Goal: Task Accomplishment & Management: Complete application form

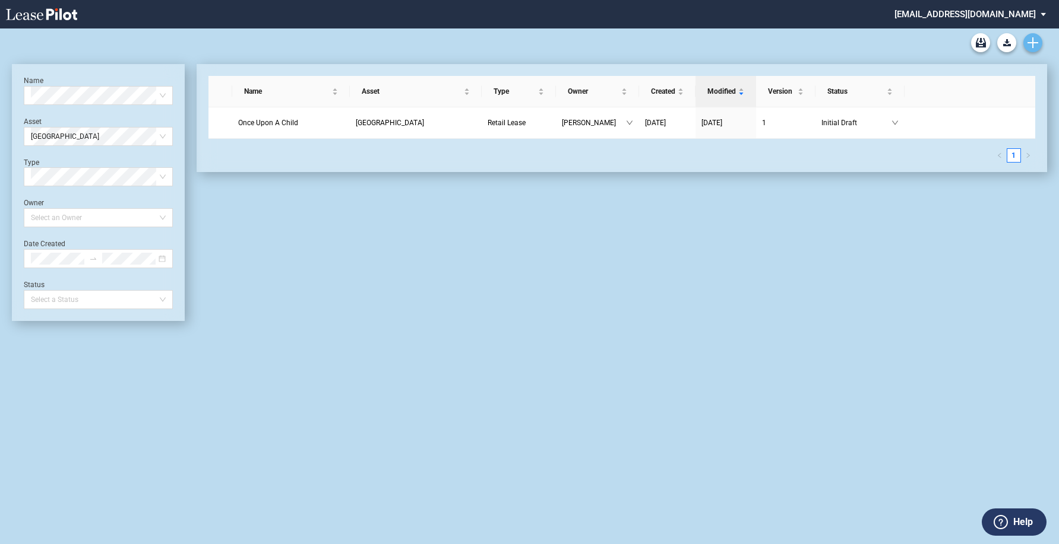
click at [1033, 46] on use "Create new document" at bounding box center [1032, 42] width 11 height 11
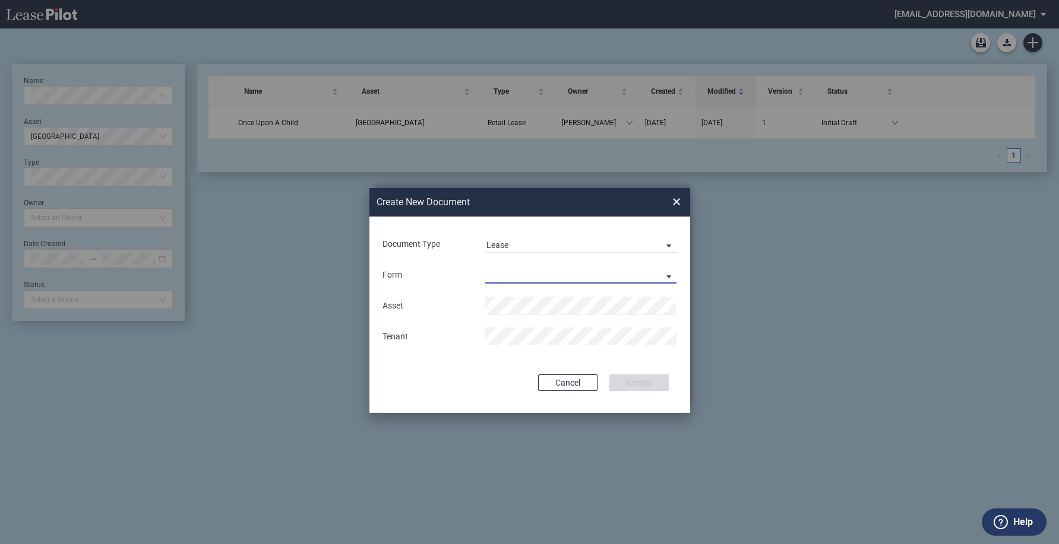
click at [664, 268] on md-select "Retail Lease Monetary Default Notice" at bounding box center [581, 275] width 192 height 18
click at [565, 278] on md-option "Retail Lease" at bounding box center [581, 276] width 211 height 28
click at [556, 296] on md-input-container "Asset" at bounding box center [529, 306] width 297 height 20
click at [552, 333] on li "Loy al Plaza" at bounding box center [581, 329] width 192 height 28
click at [609, 375] on button "Create" at bounding box center [638, 383] width 59 height 17
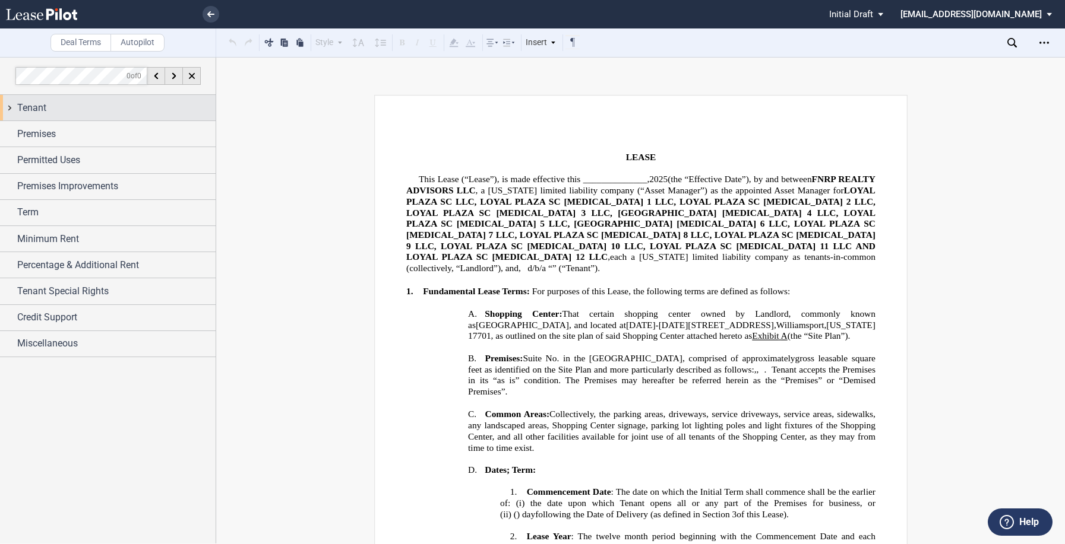
drag, startPoint x: 57, startPoint y: 110, endPoint x: 55, endPoint y: 118, distance: 8.6
click at [55, 115] on div "Tenant" at bounding box center [116, 108] width 198 height 14
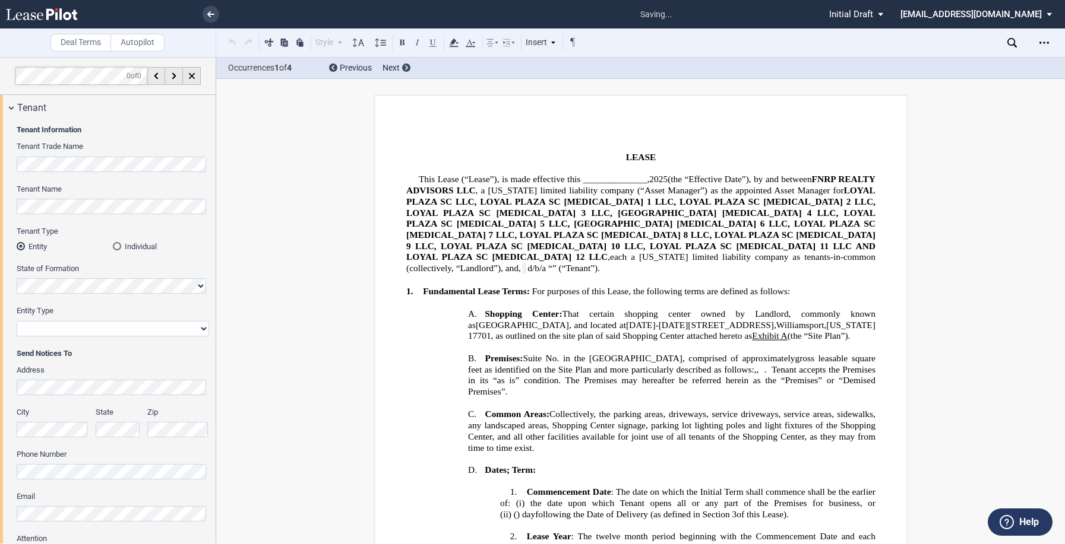
click at [74, 328] on select "Corporation Limited Liability Company General Partnership Limited Partnership O…" at bounding box center [113, 328] width 192 height 15
select select "limited liability company"
click at [17, 321] on select "Corporation Limited Liability Company General Partnership Limited Partnership O…" at bounding box center [113, 328] width 192 height 15
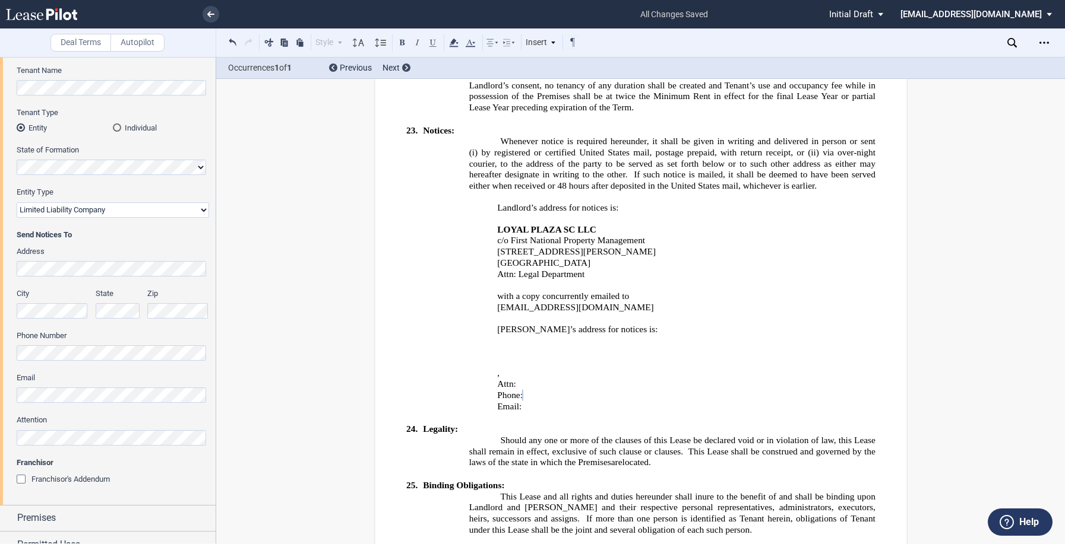
click at [25, 480] on div "Franchisor's Addendum" at bounding box center [23, 481] width 12 height 12
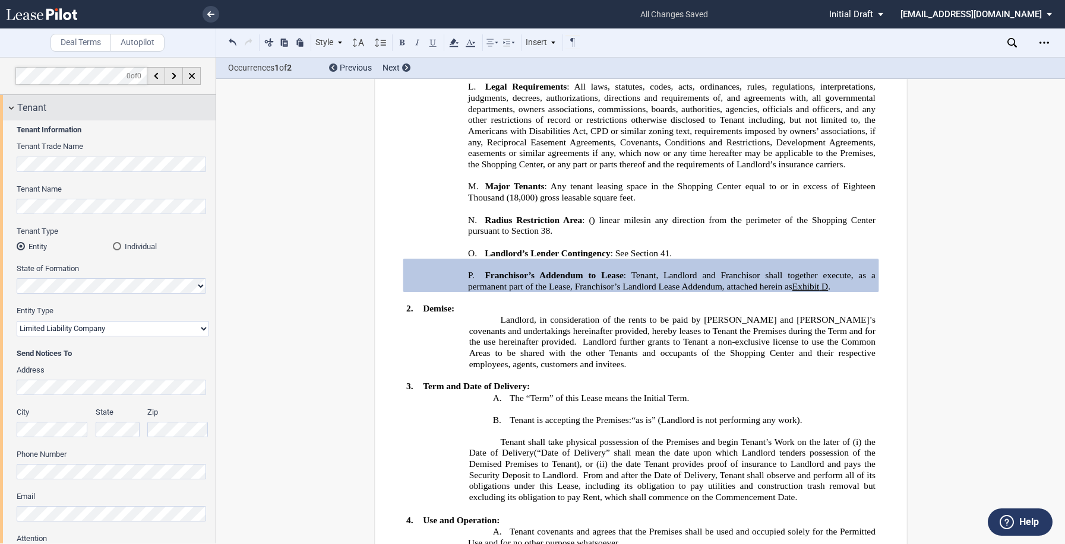
click at [14, 107] on div "Tenant" at bounding box center [108, 108] width 216 height 26
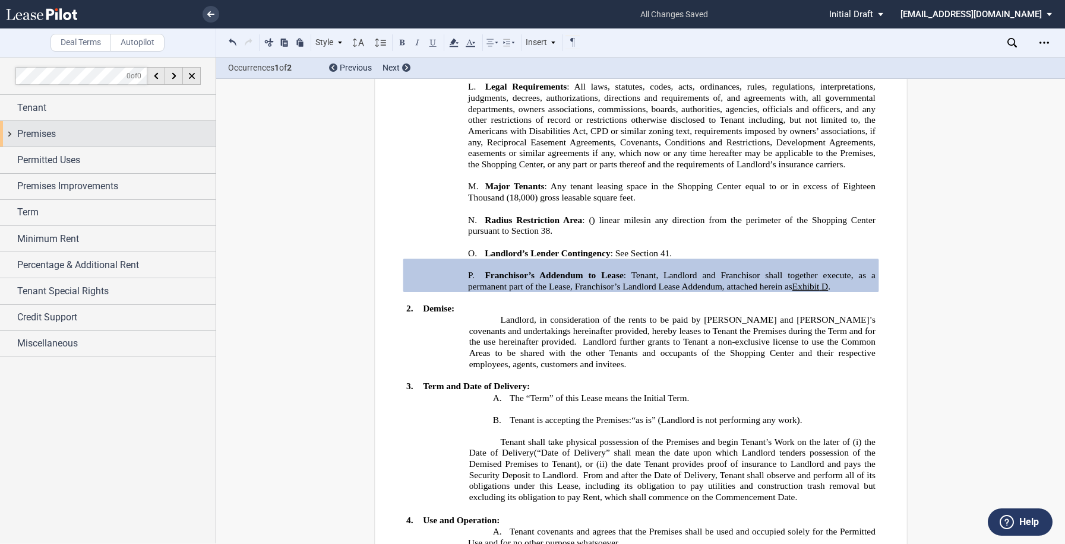
click at [14, 126] on div "Premises" at bounding box center [108, 134] width 216 height 26
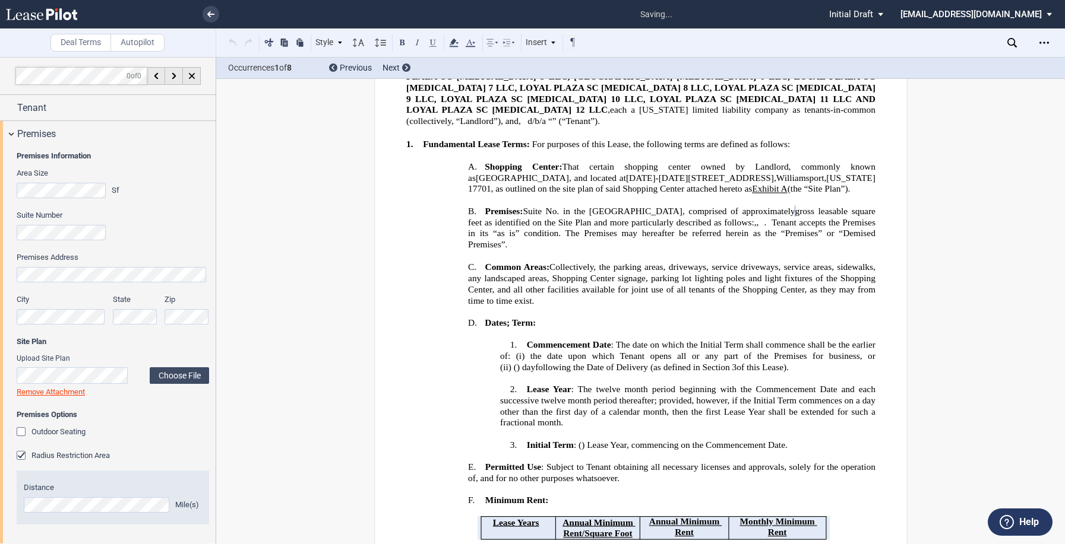
scroll to position [84, 0]
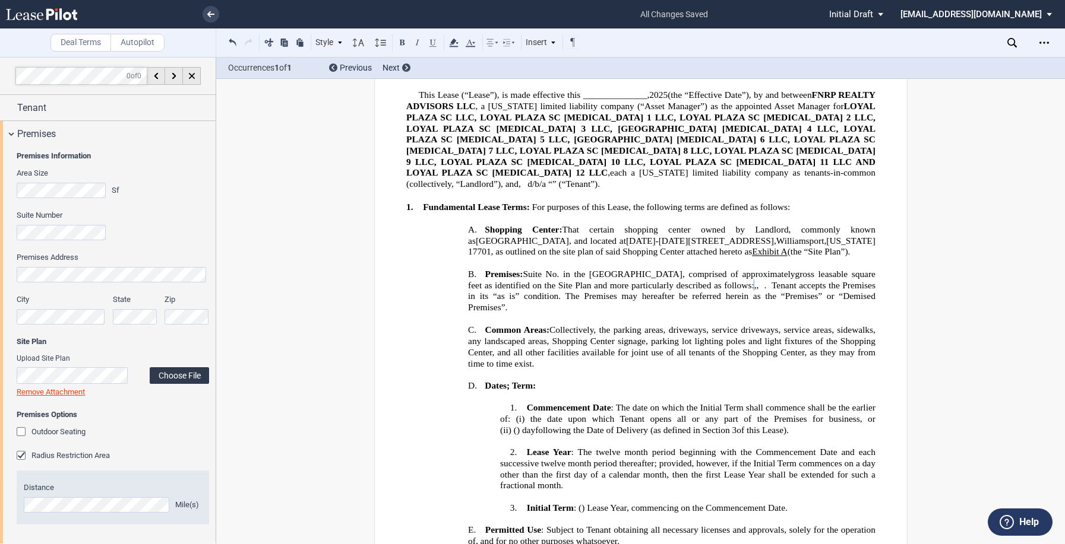
click at [158, 376] on label "Choose File" at bounding box center [179, 376] width 59 height 17
click at [175, 375] on label "Choose File" at bounding box center [179, 374] width 59 height 17
click at [180, 372] on label "Choose File" at bounding box center [179, 374] width 59 height 17
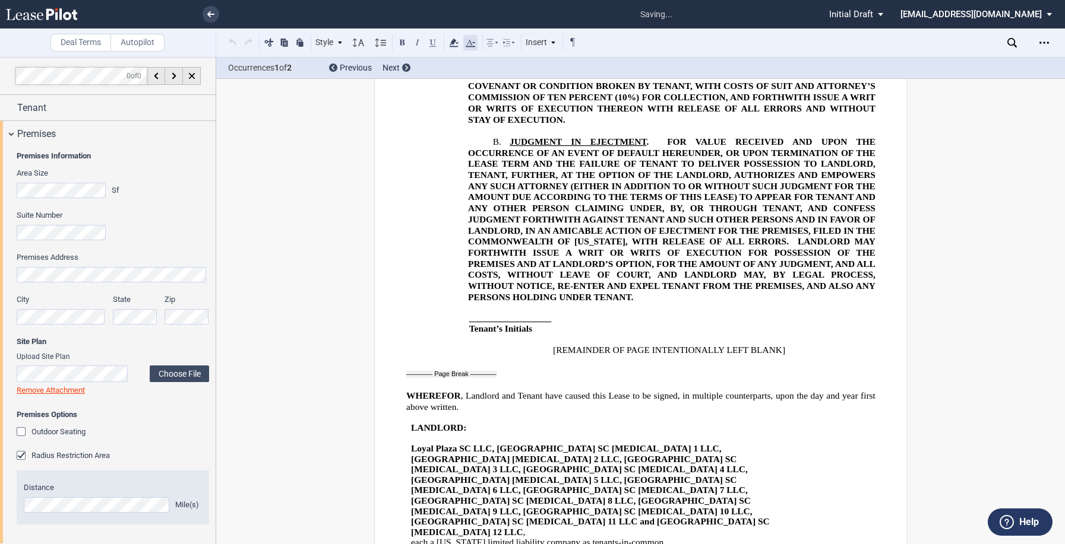
scroll to position [11590, 0]
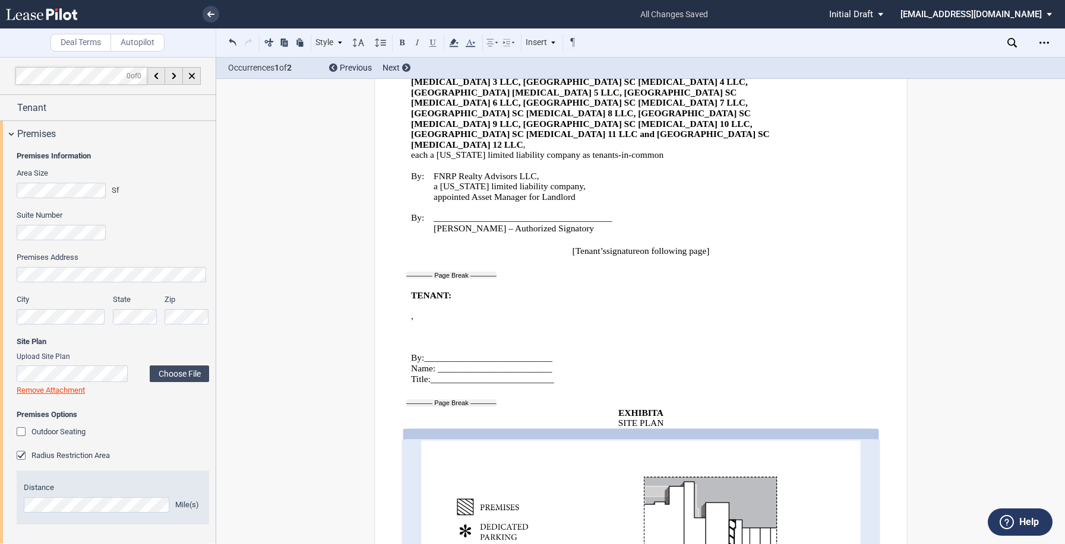
click at [21, 454] on div "Radius Restriction Area" at bounding box center [23, 457] width 12 height 12
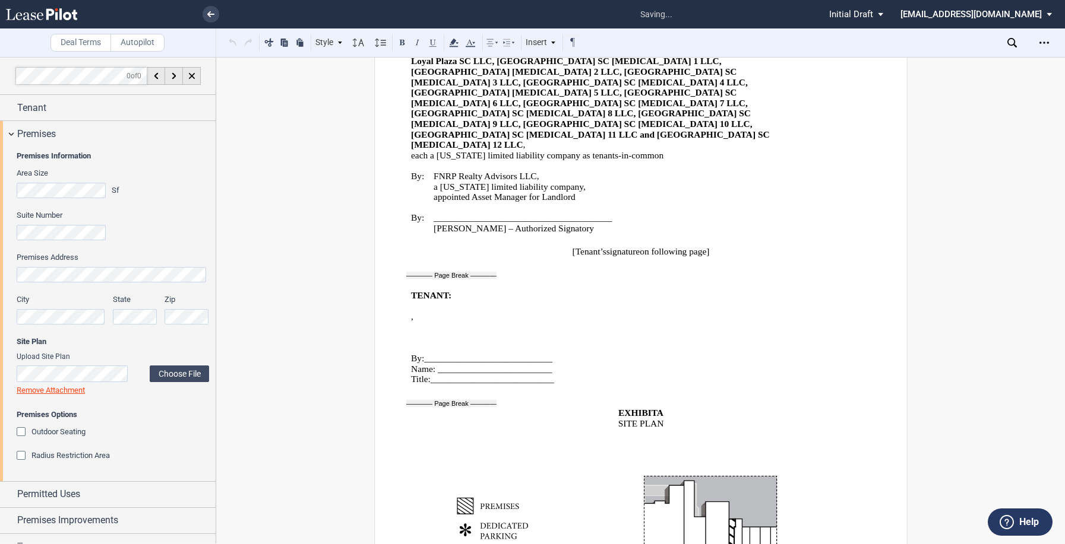
scroll to position [119, 0]
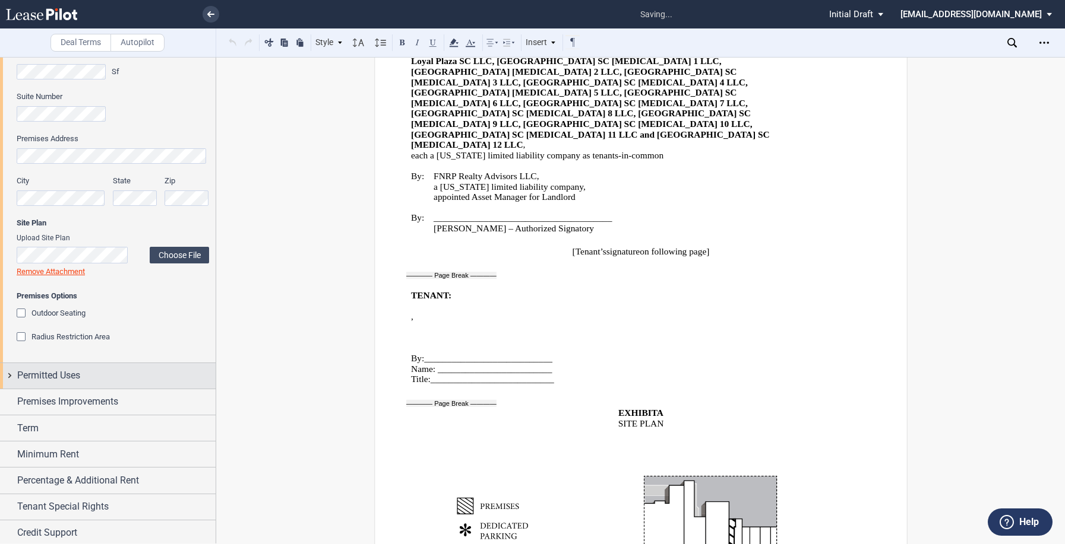
click at [64, 376] on span "Permitted Uses" at bounding box center [48, 376] width 63 height 14
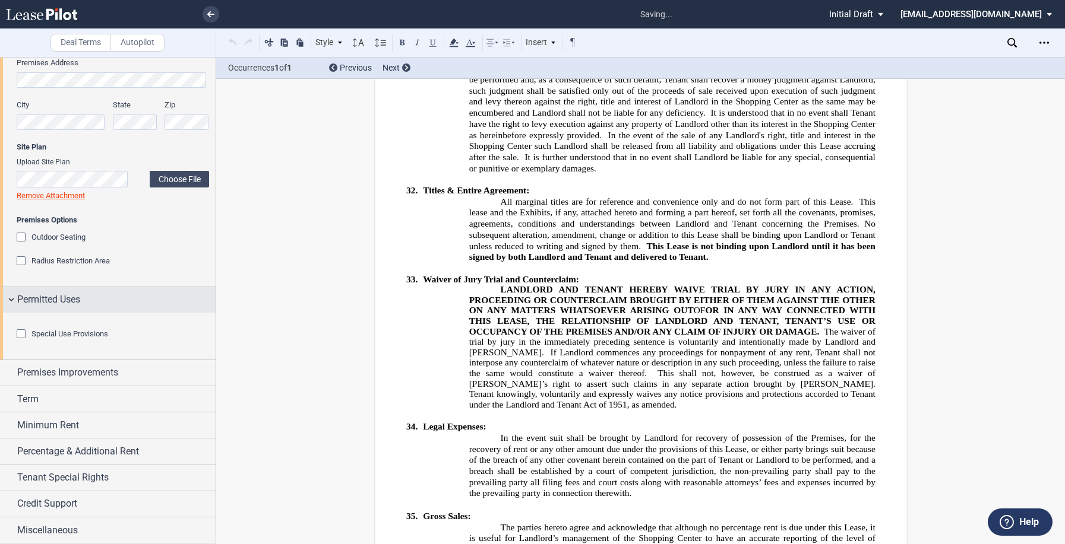
scroll to position [356, 0]
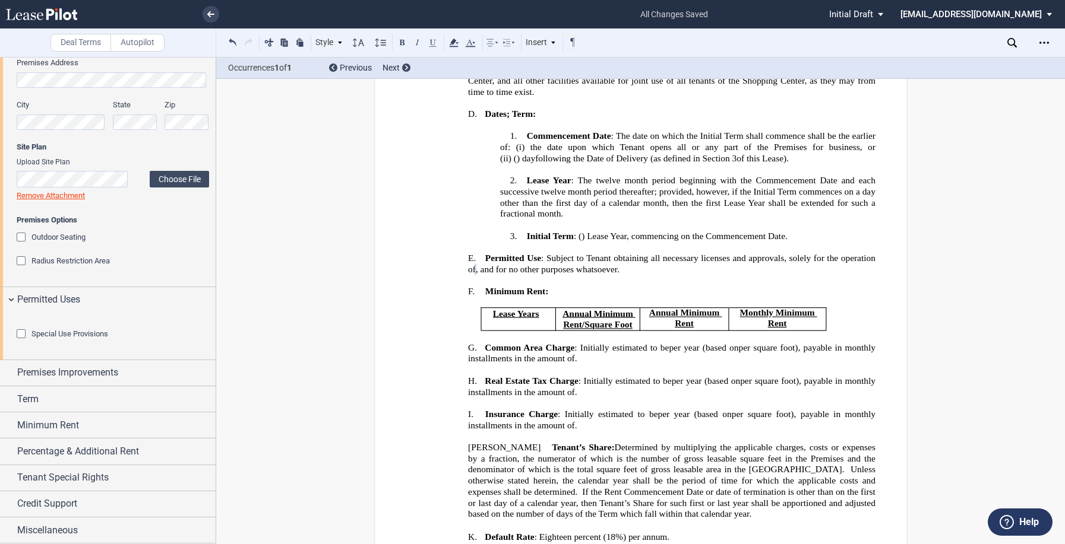
click at [20, 336] on div "Special Use Provisions" at bounding box center [23, 336] width 12 height 12
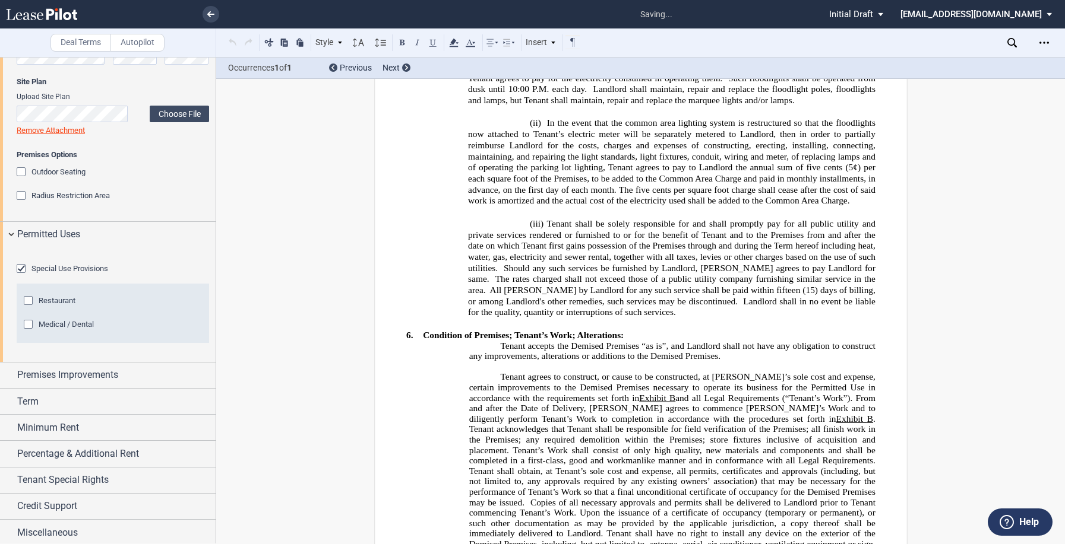
scroll to position [10262, 0]
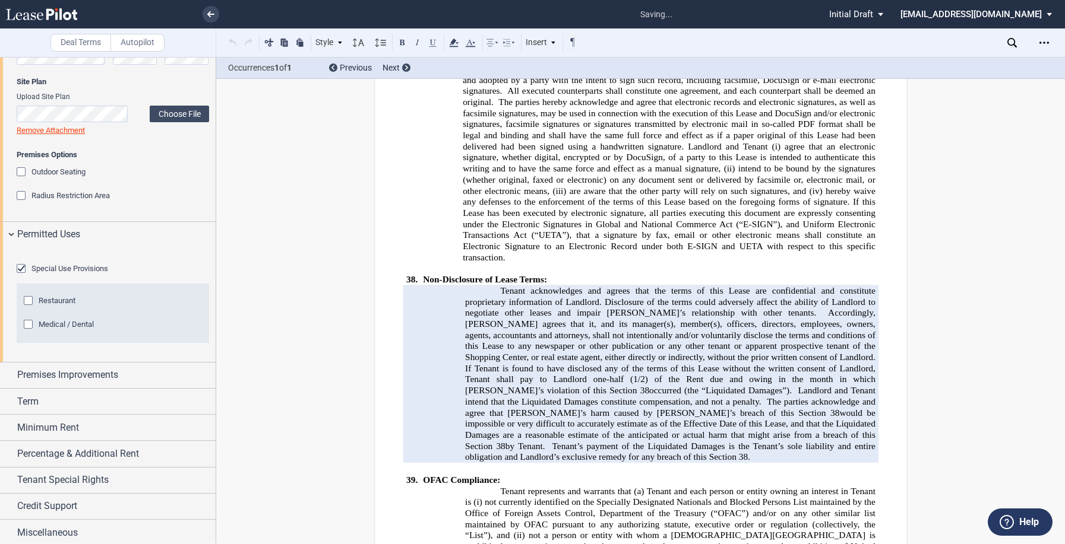
click at [30, 308] on div "Restaurant" at bounding box center [30, 302] width 12 height 12
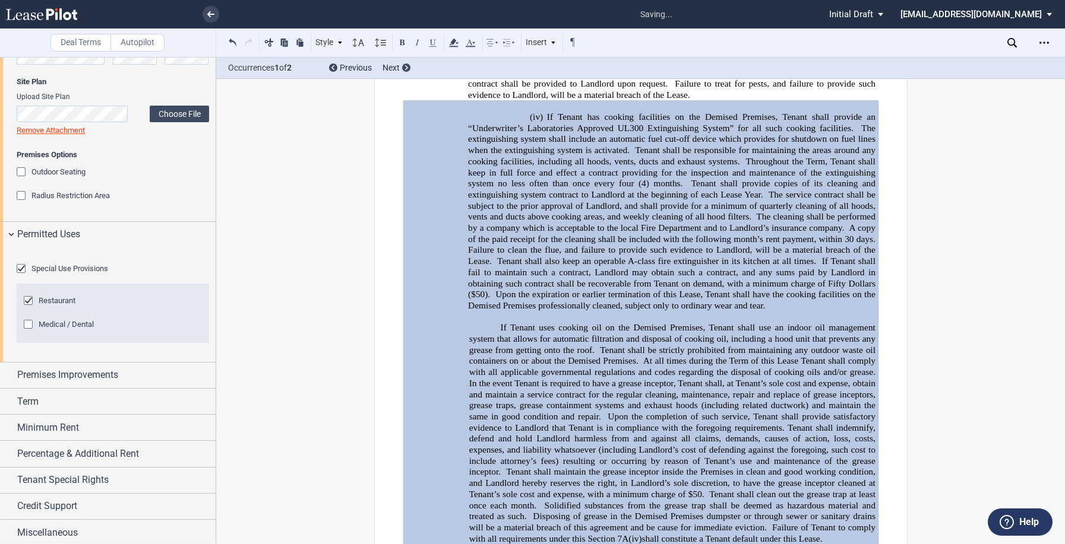
scroll to position [328, 0]
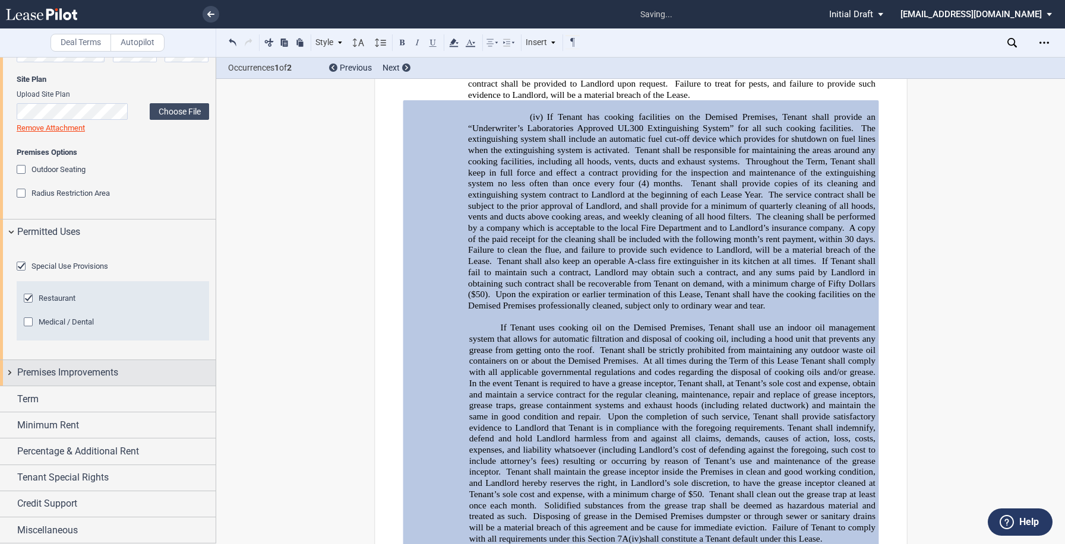
click at [121, 370] on div "Premises Improvements" at bounding box center [116, 373] width 198 height 14
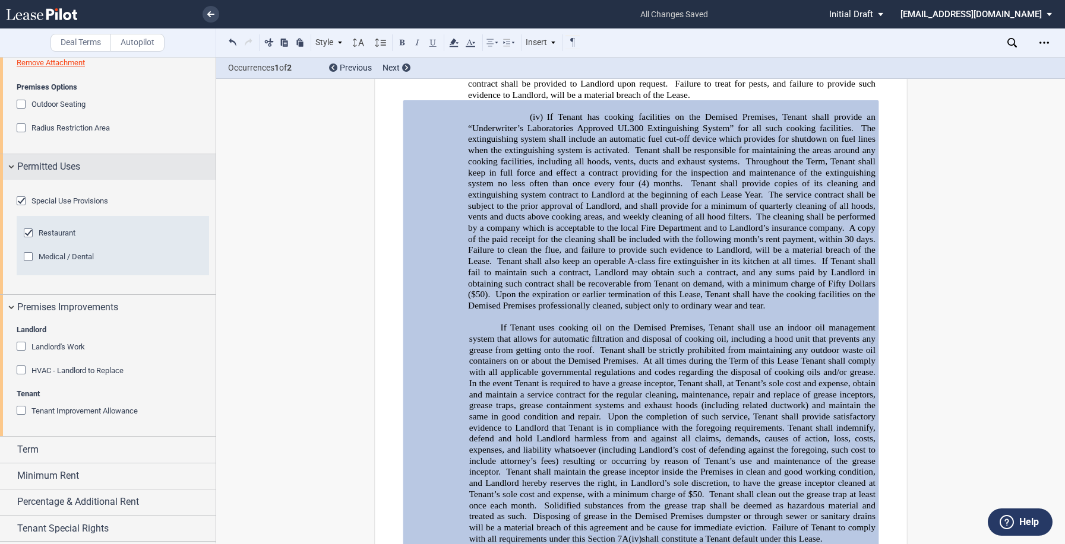
click at [9, 162] on div "Permitted Uses" at bounding box center [108, 167] width 216 height 26
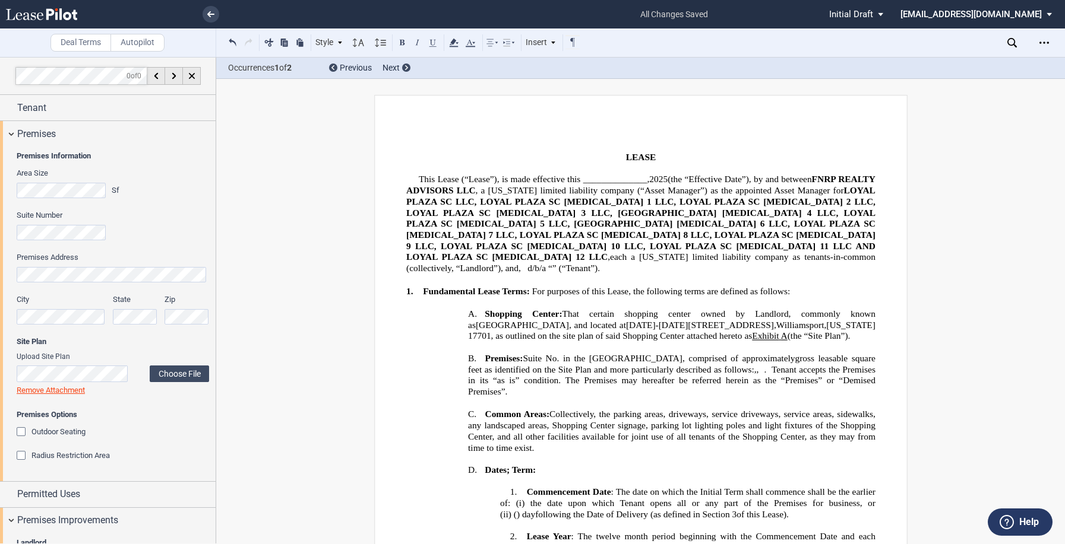
scroll to position [119, 0]
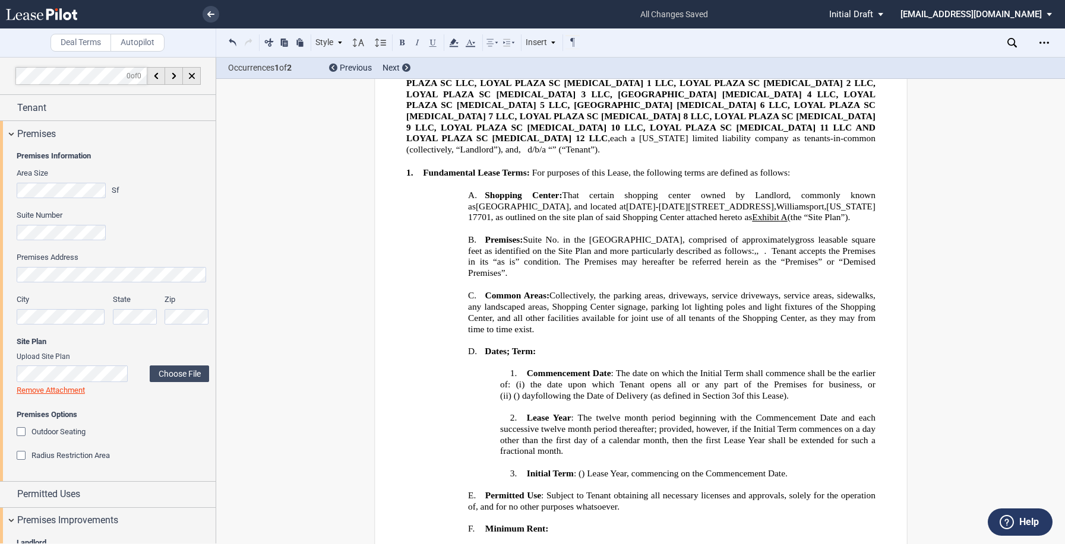
click at [664, 244] on span "gross leasable square feet as identified on the Site Plan and more particularly…" at bounding box center [673, 245] width 410 height 21
click at [164, 233] on div "Suite Number" at bounding box center [113, 225] width 192 height 30
click at [15, 129] on div "Premises" at bounding box center [108, 134] width 216 height 26
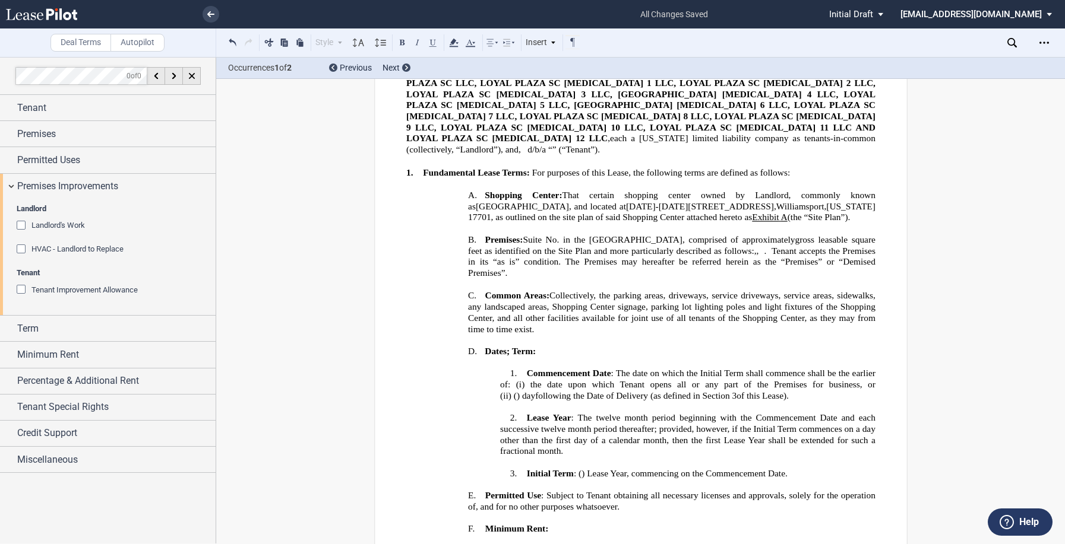
click at [20, 226] on div "Landlord's Work" at bounding box center [23, 227] width 12 height 12
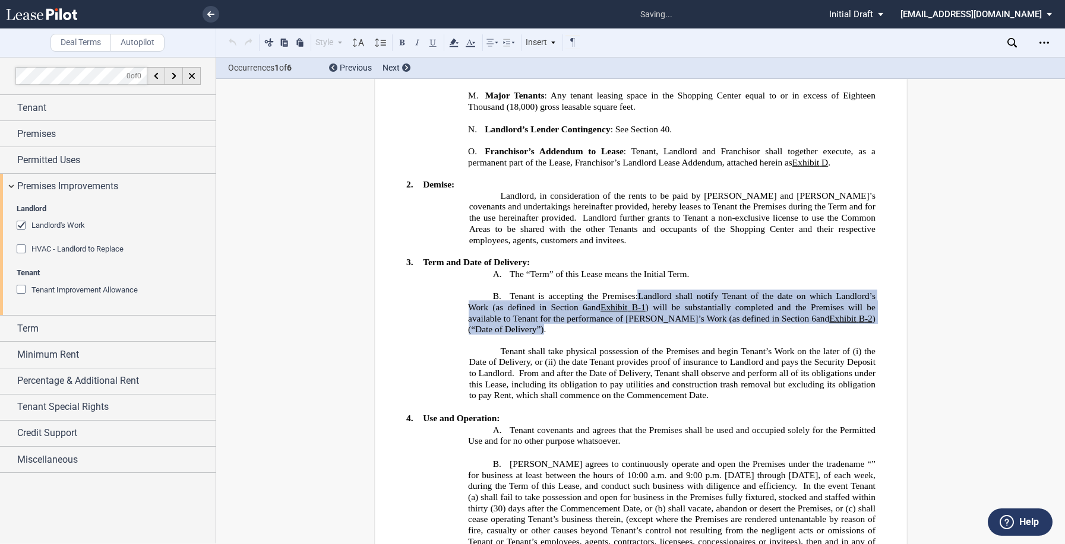
scroll to position [967, 0]
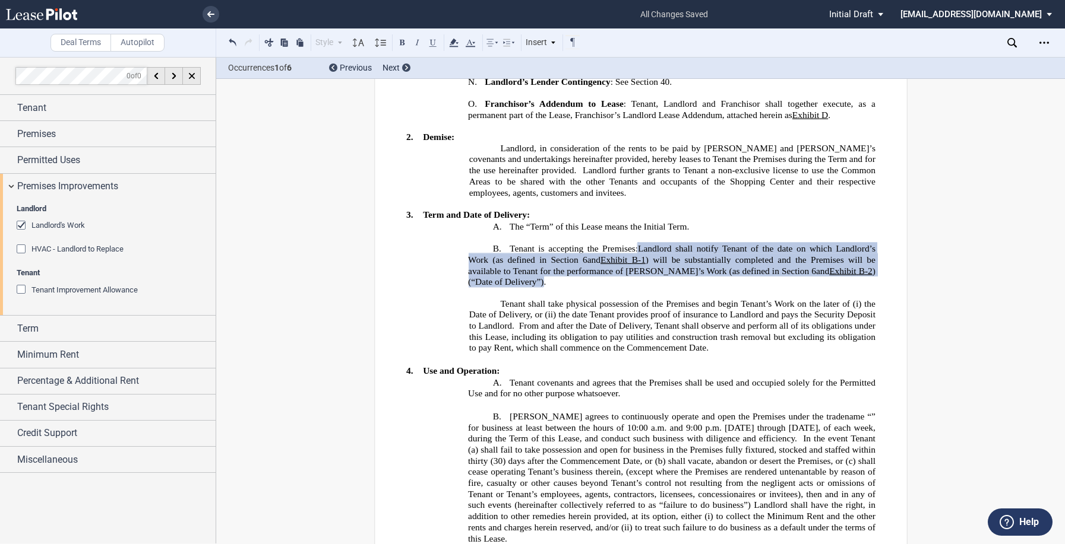
click at [18, 289] on div "Tenant Improvement Allowance" at bounding box center [23, 291] width 12 height 12
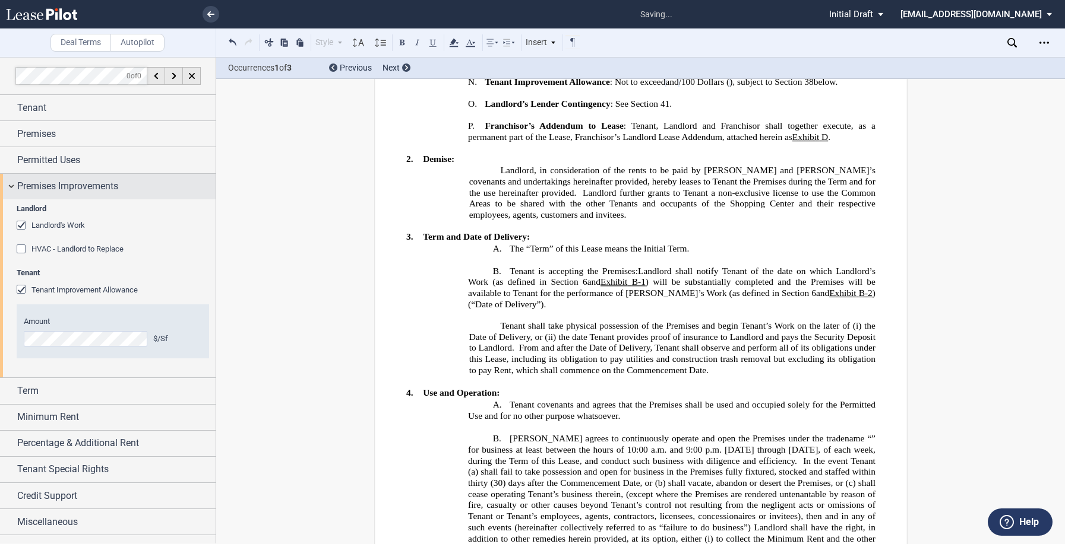
click at [9, 185] on div "Premises Improvements" at bounding box center [108, 187] width 216 height 26
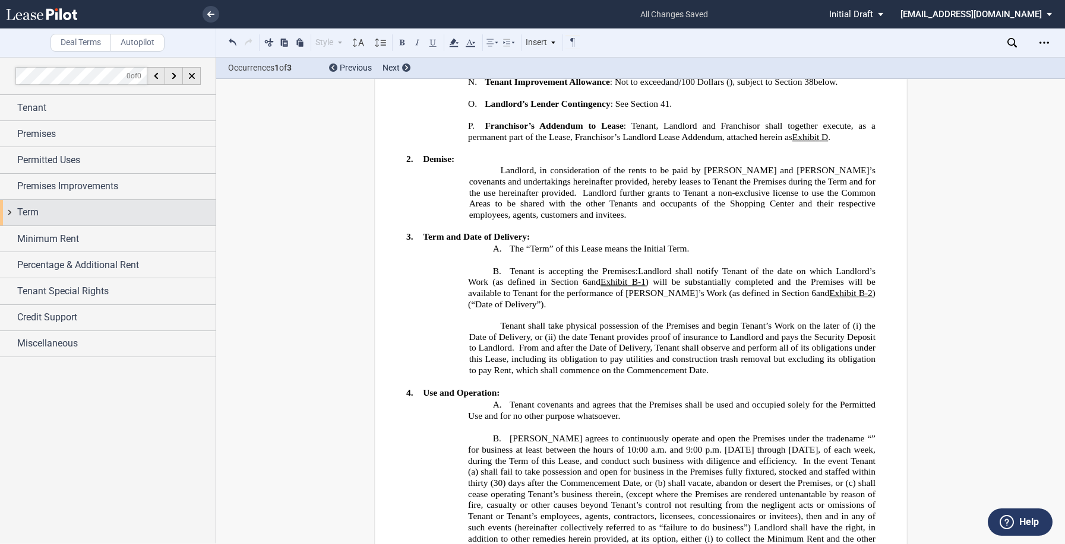
click at [9, 212] on div "Term" at bounding box center [108, 213] width 216 height 26
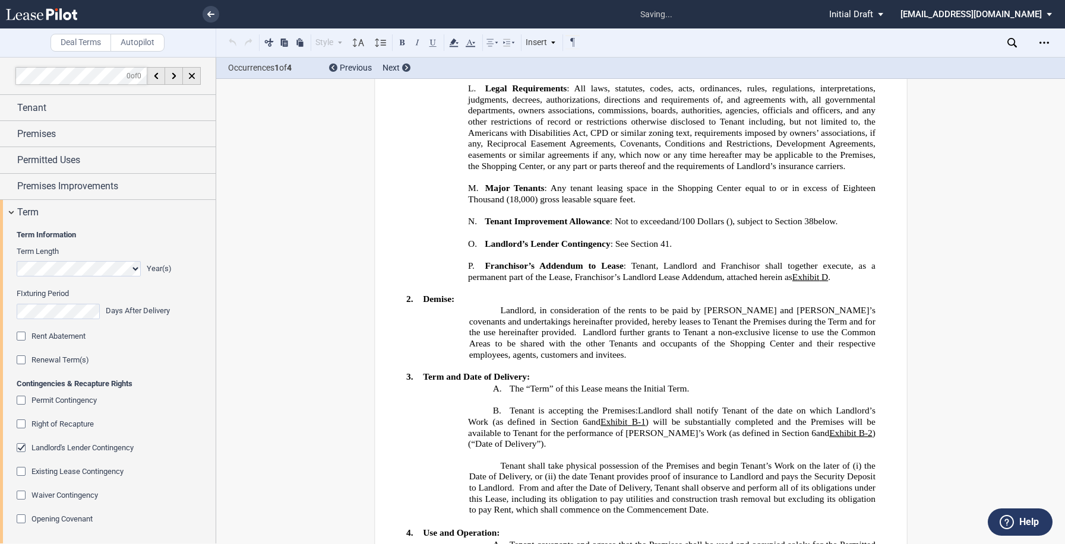
scroll to position [318, 0]
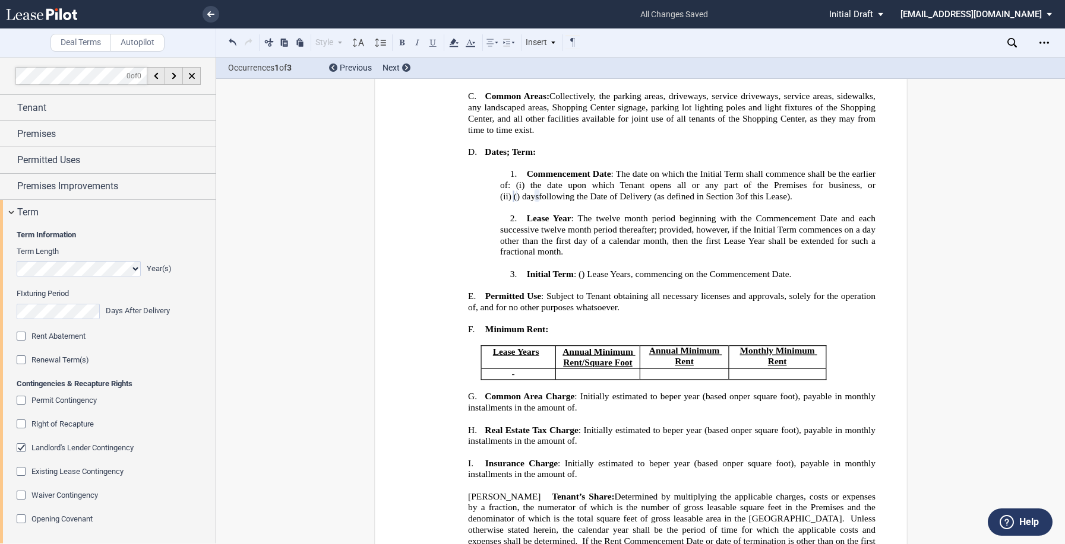
click at [20, 364] on div "Renewal Term(s)" at bounding box center [23, 362] width 12 height 12
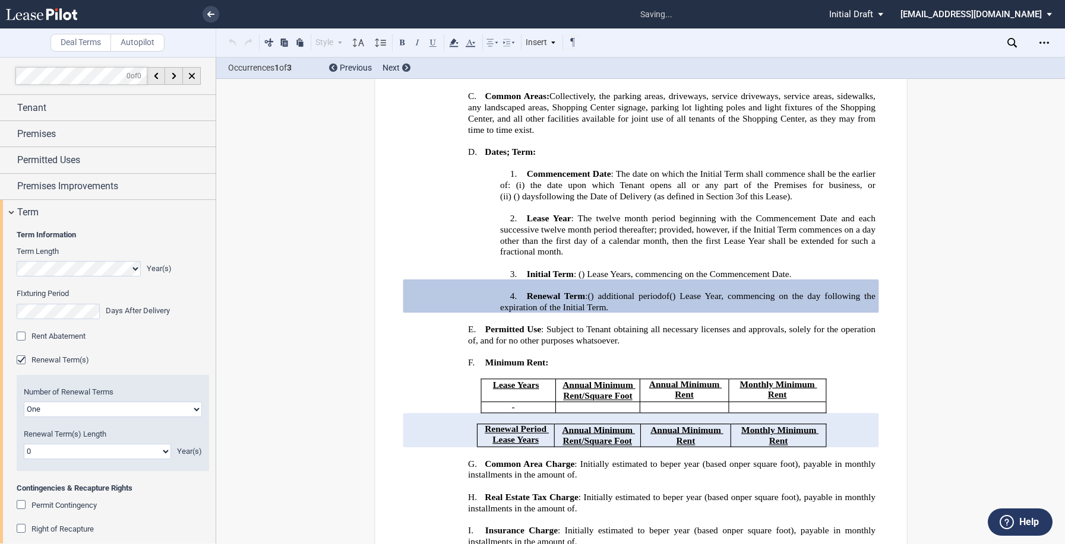
click at [39, 404] on select "One Two" at bounding box center [113, 409] width 178 height 15
select select "2"
click at [24, 402] on select "One Two" at bounding box center [113, 409] width 178 height 15
click at [42, 449] on select "0 1 2 3 4 5 6 7 8 9 10 11 12 13 14 15 16 17 18 19 20" at bounding box center [97, 451] width 147 height 15
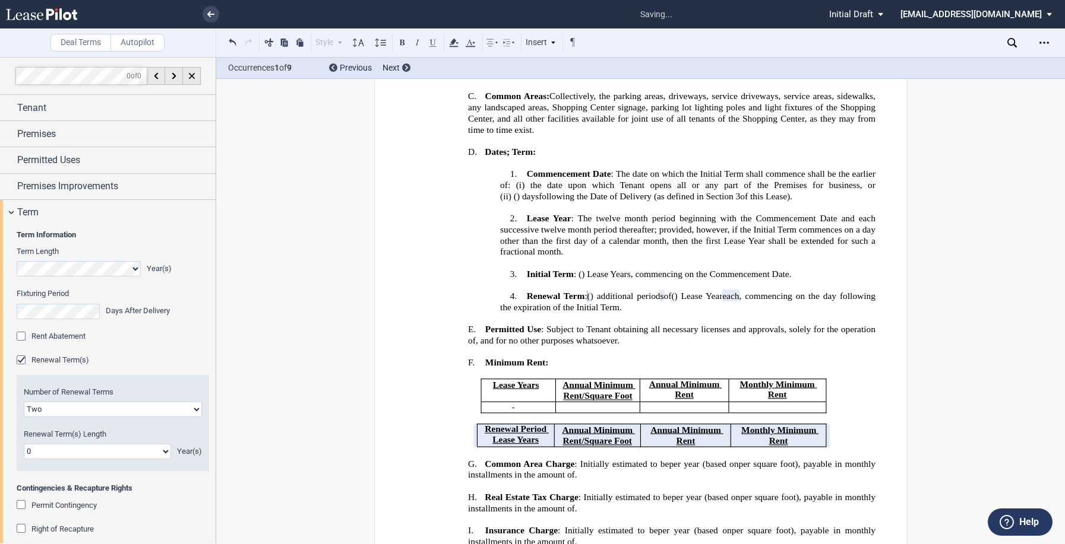
select select "number:5"
click at [24, 444] on select "0 1 2 3 4 5 6 7 8 9 10 11 12 13 14 15 16 17 18 19 20" at bounding box center [97, 451] width 147 height 15
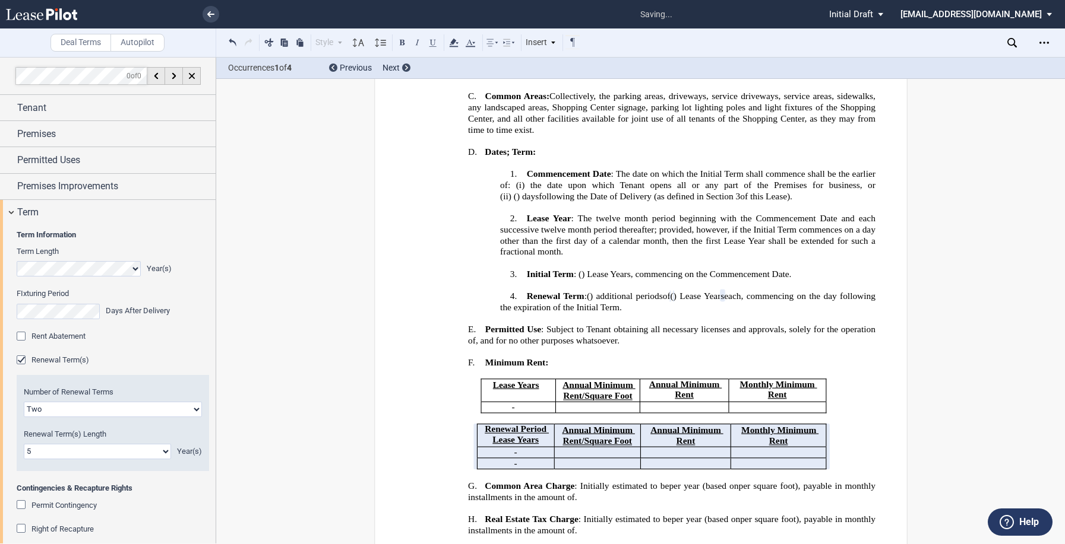
scroll to position [178, 0]
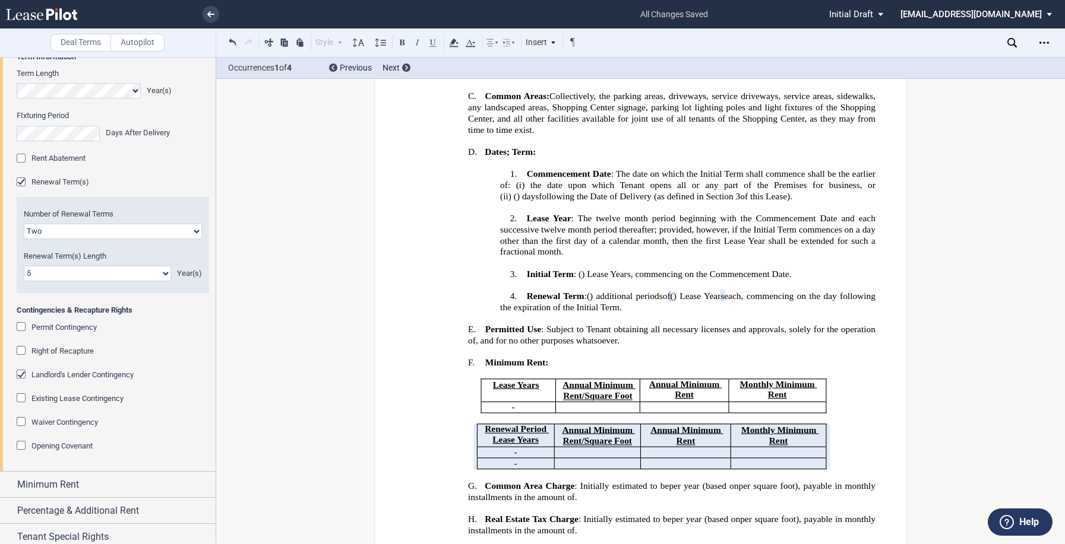
click at [23, 422] on div "Waiver Contingency" at bounding box center [23, 423] width 12 height 12
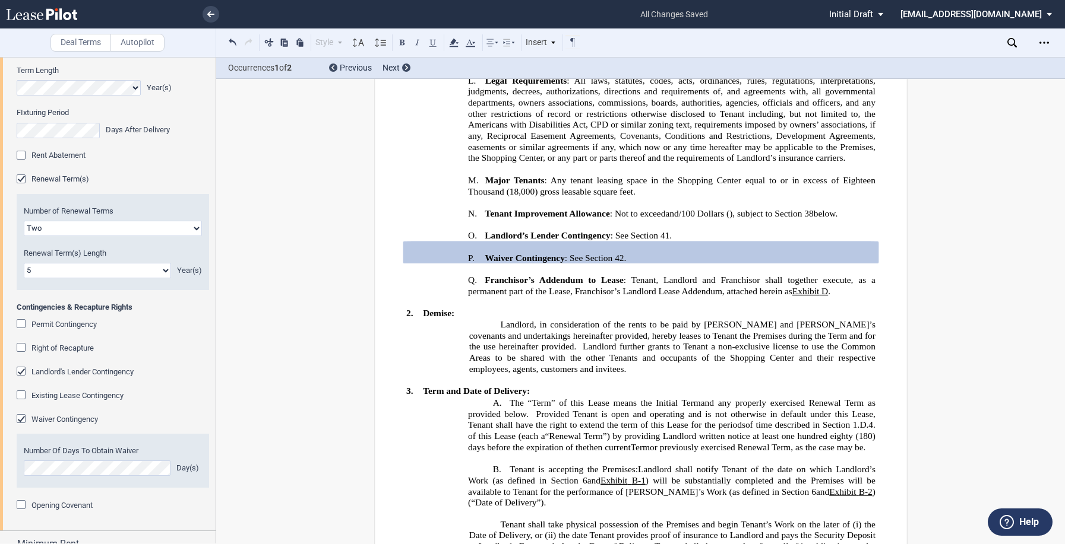
scroll to position [62, 0]
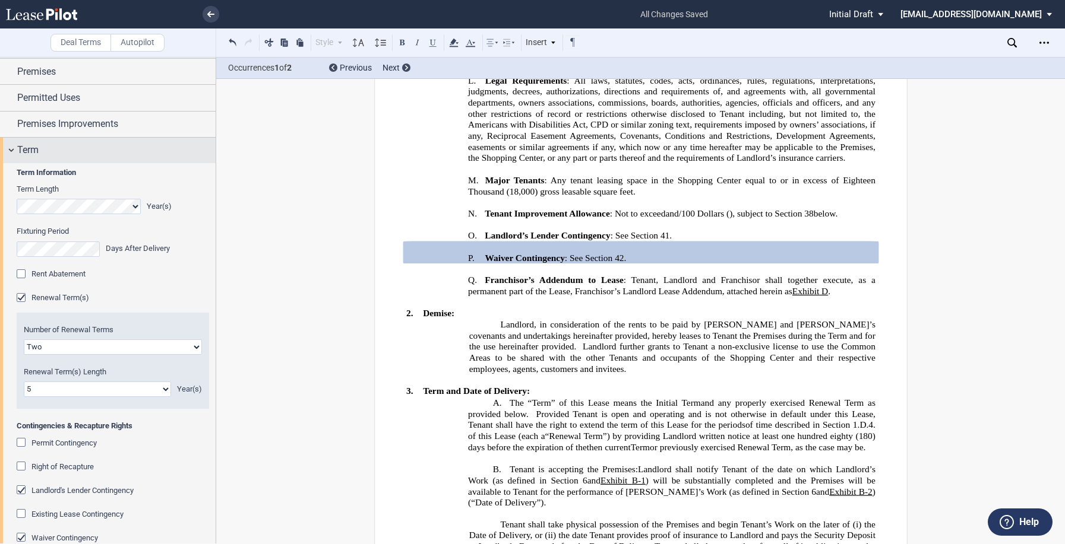
click at [14, 150] on div "Term" at bounding box center [108, 151] width 216 height 26
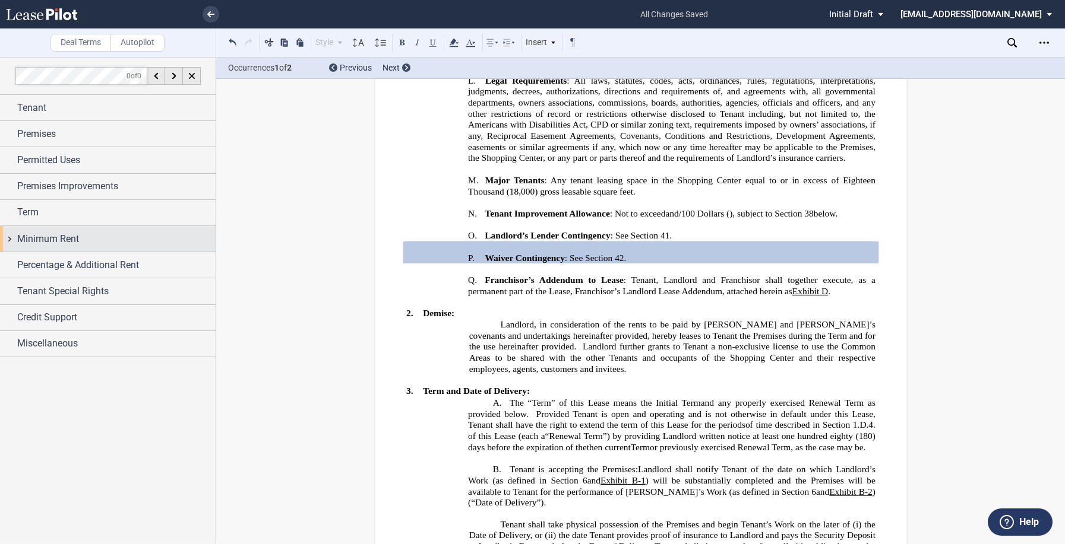
click at [22, 233] on span "Minimum Rent" at bounding box center [48, 239] width 62 height 14
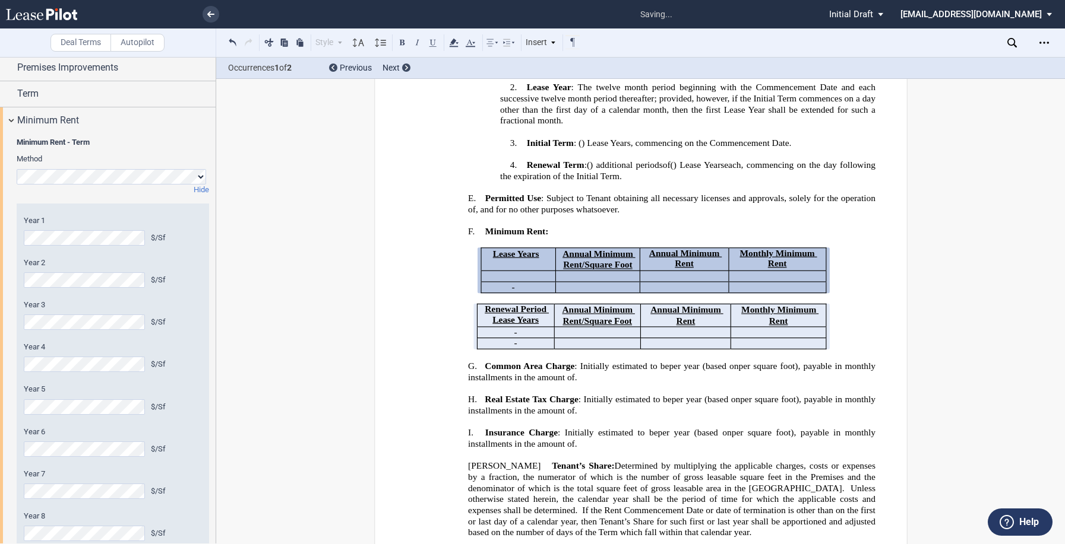
scroll to position [356, 0]
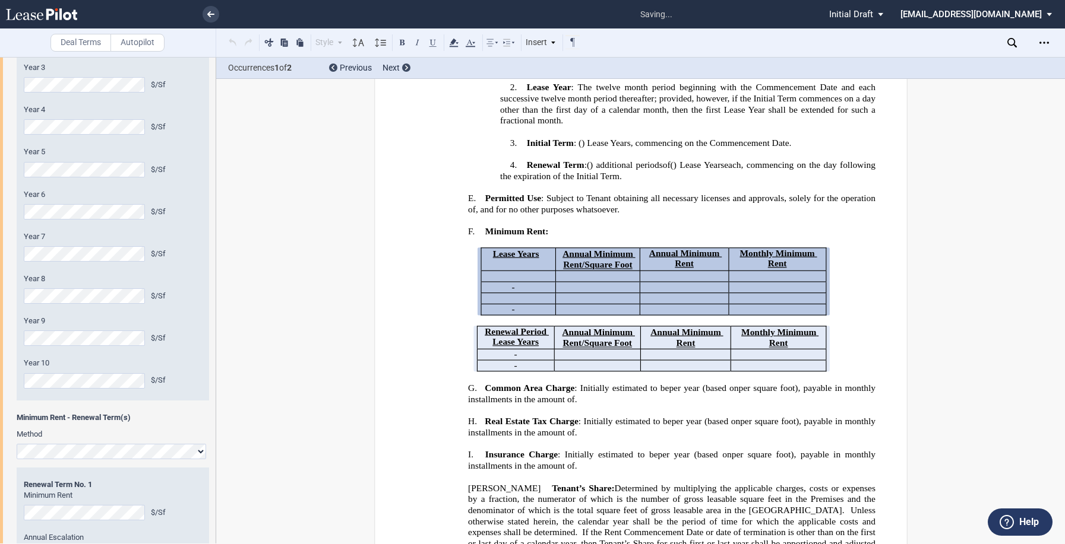
click at [183, 227] on div "Year 1 $/Sf Year 2 $/Sf Year 3 $/Sf Year 4 $/Sf Year 5 $/Sf Year 6 $/Sf Year 7 …" at bounding box center [113, 183] width 178 height 411
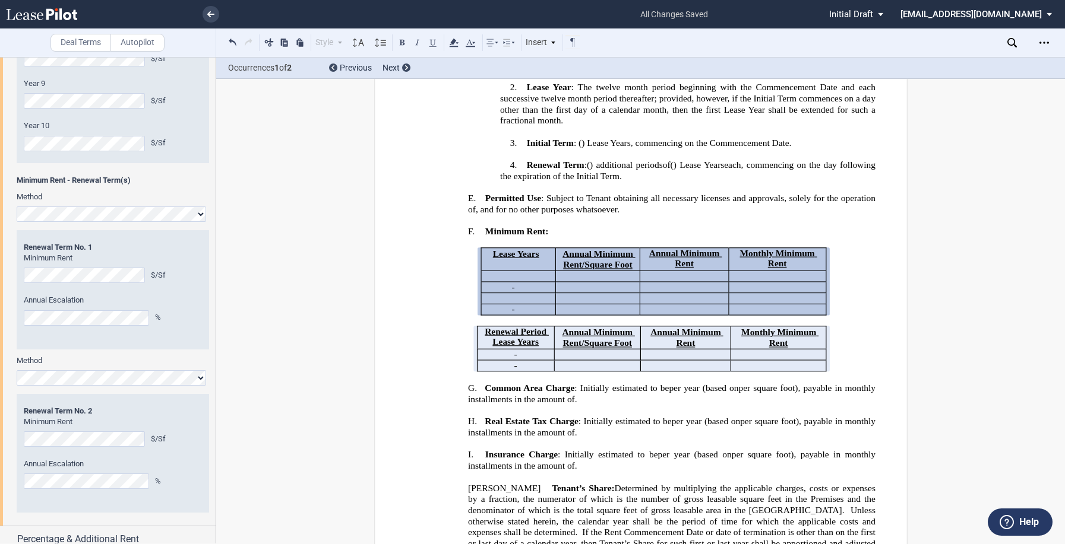
scroll to position [653, 0]
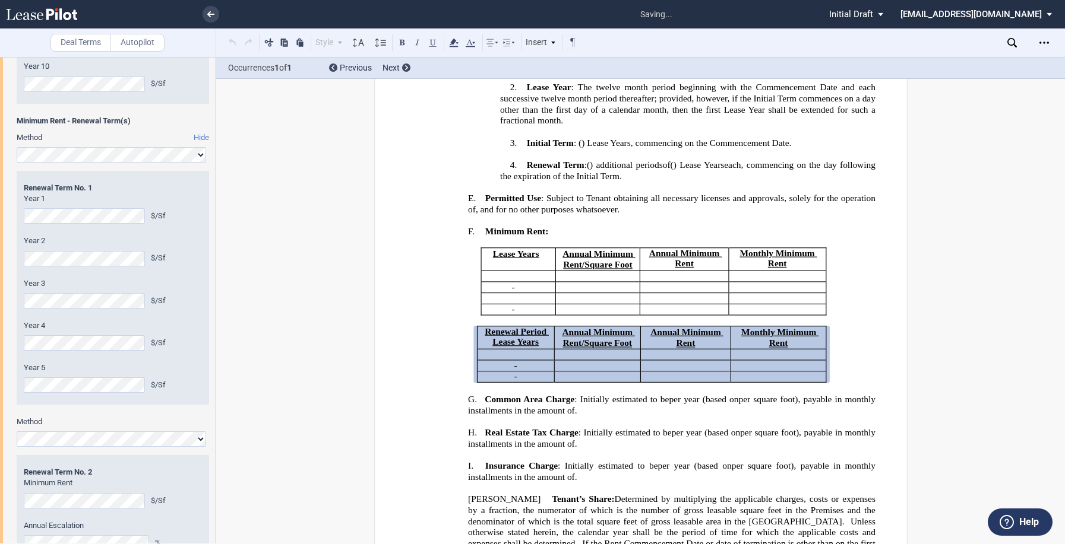
click at [138, 473] on div "Renewal Term Renewal Term No. 2 Minimum Rent $/Sf Annual Escalation %" at bounding box center [113, 514] width 192 height 119
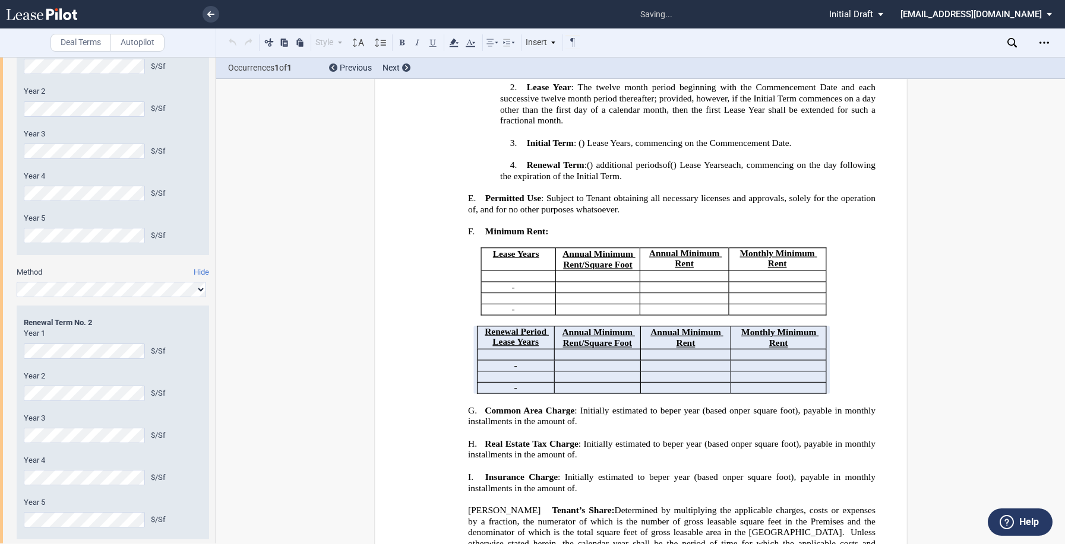
scroll to position [923, 0]
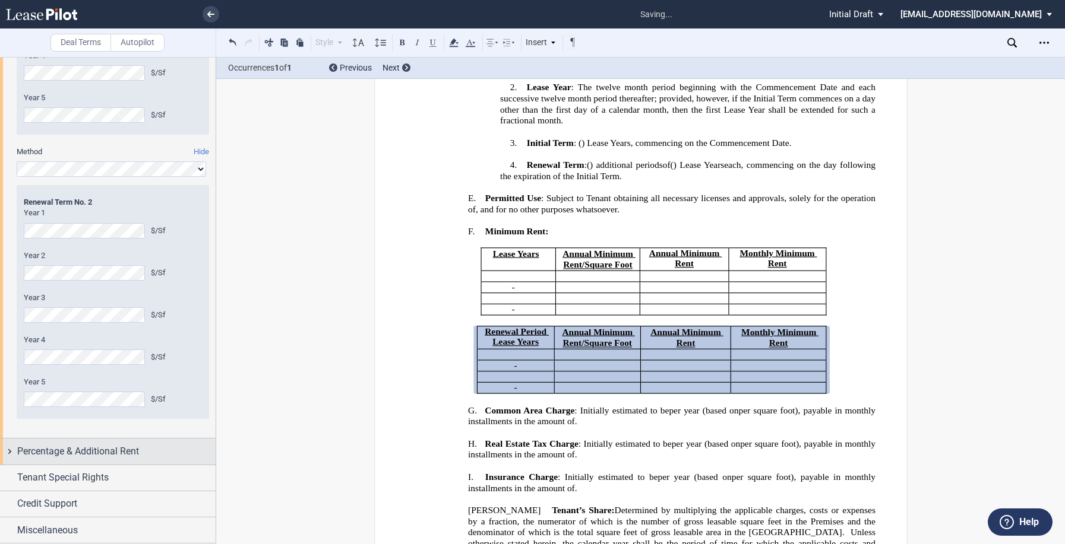
click at [129, 452] on span "Percentage & Additional Rent" at bounding box center [78, 452] width 122 height 14
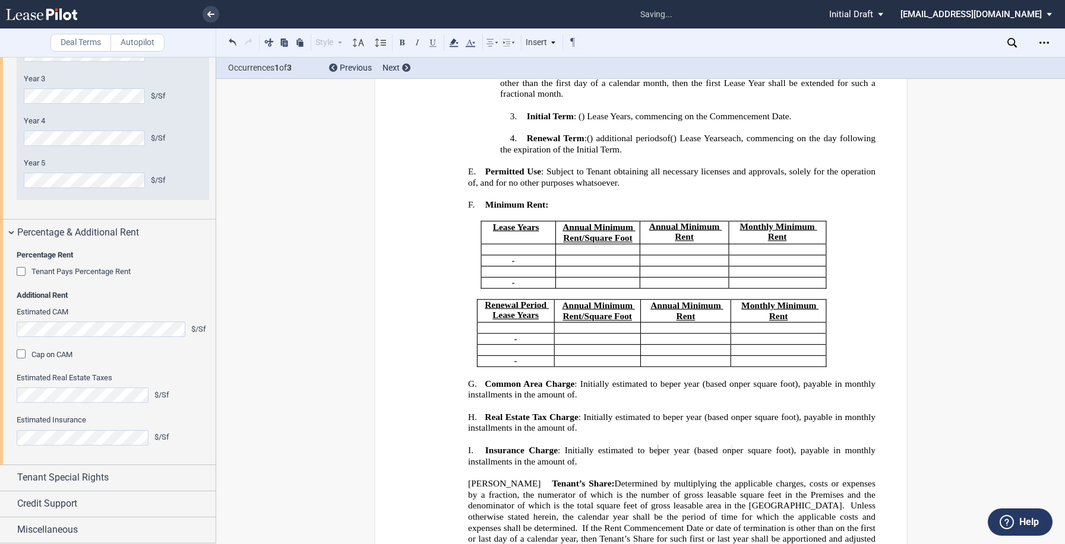
scroll to position [664, 0]
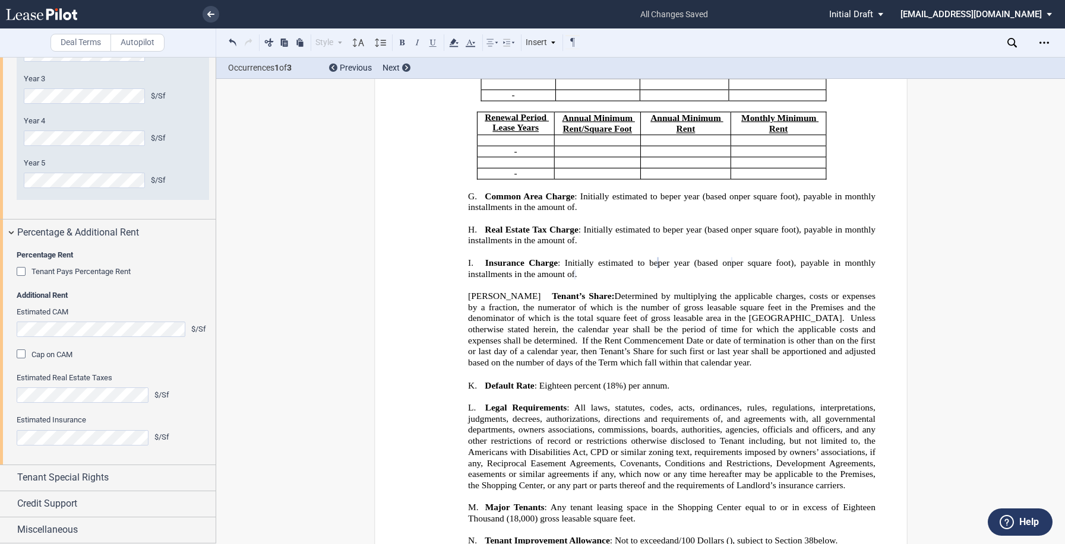
click at [20, 355] on div "Cap on CAM" at bounding box center [23, 356] width 12 height 12
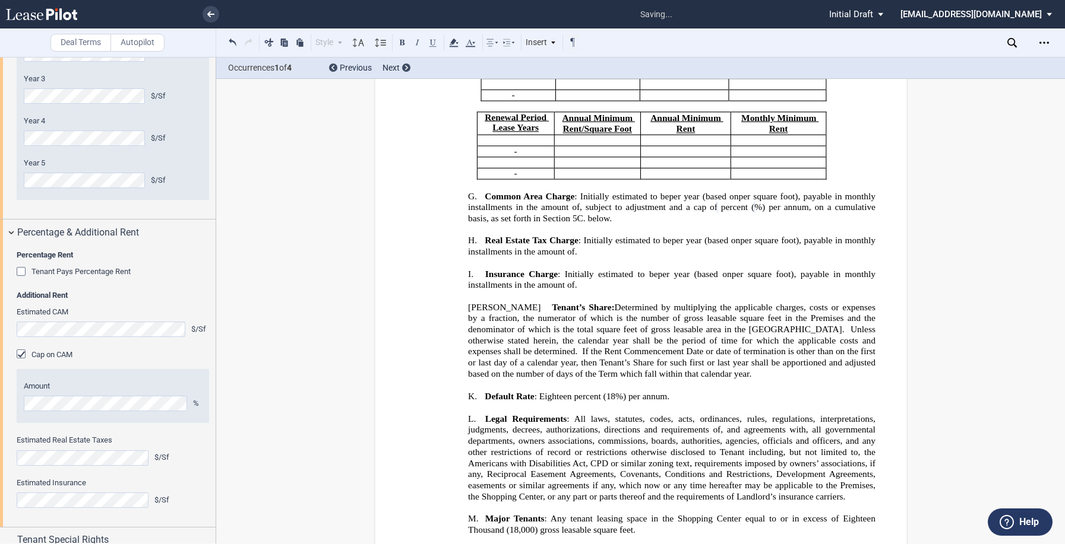
click at [117, 351] on div "Cap on CAM" at bounding box center [113, 355] width 192 height 12
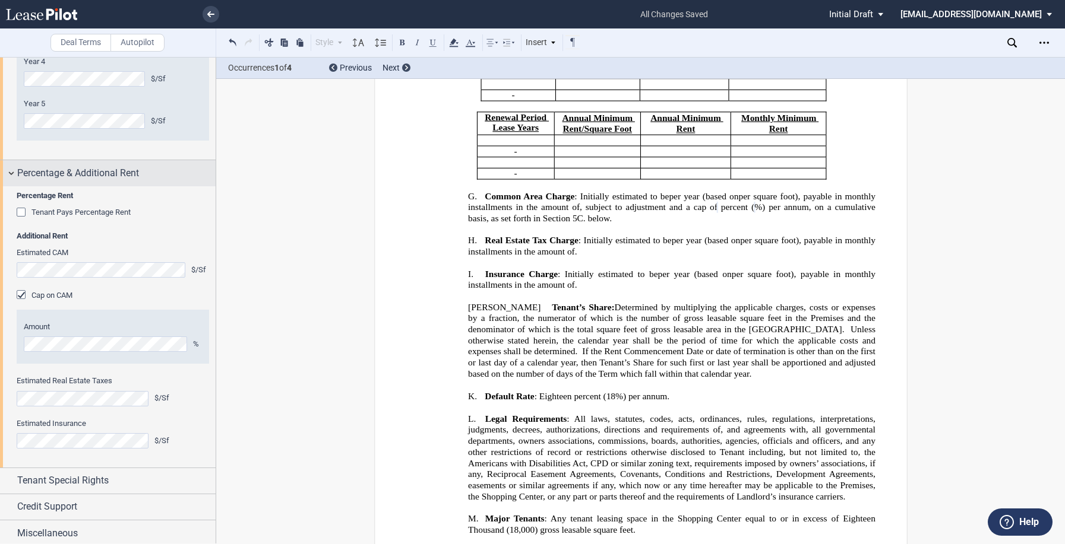
click at [12, 174] on div "Percentage & Additional Rent" at bounding box center [108, 173] width 216 height 26
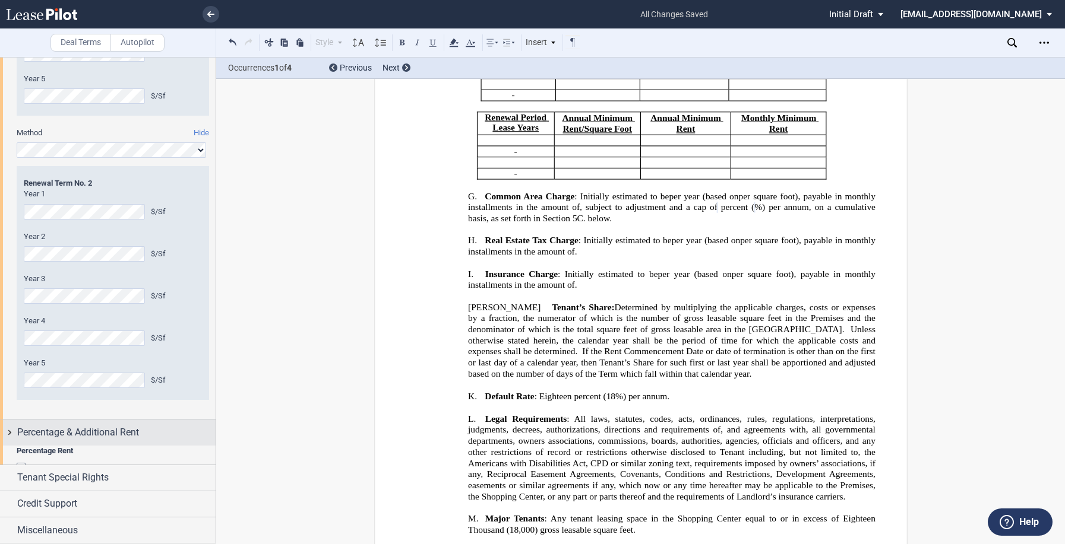
scroll to position [923, 0]
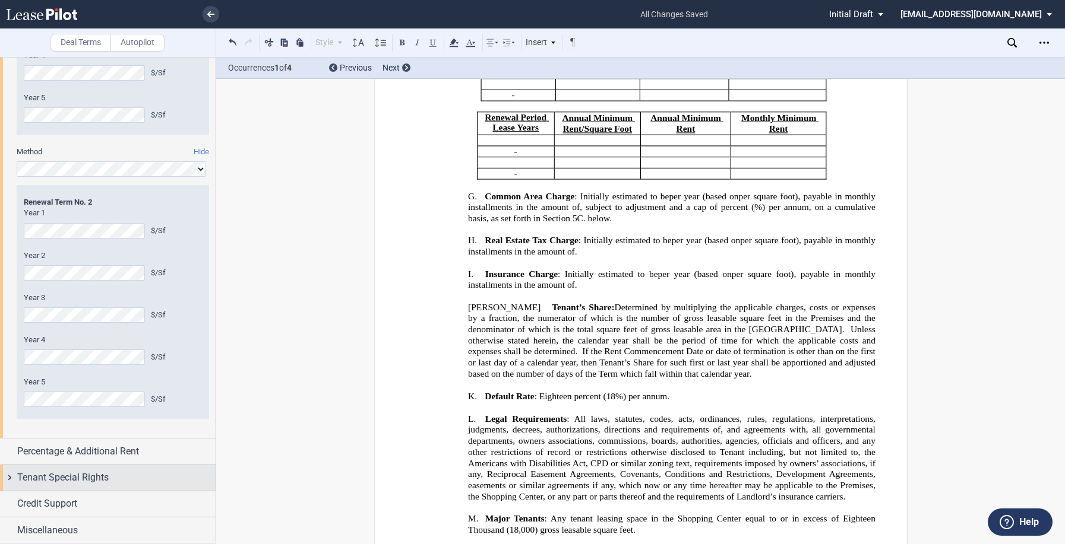
click at [28, 480] on span "Tenant Special Rights" at bounding box center [62, 478] width 91 height 14
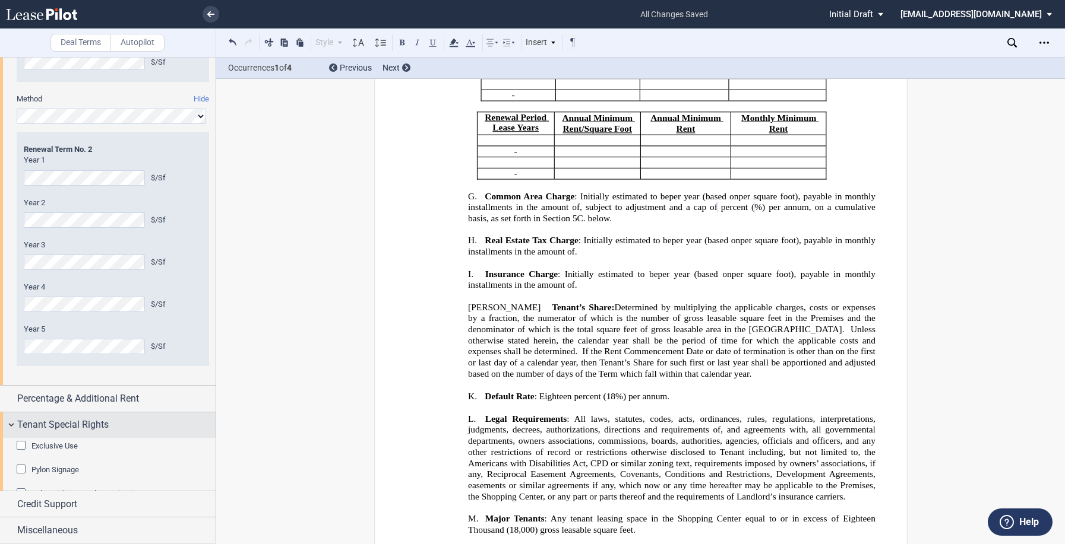
scroll to position [1006, 0]
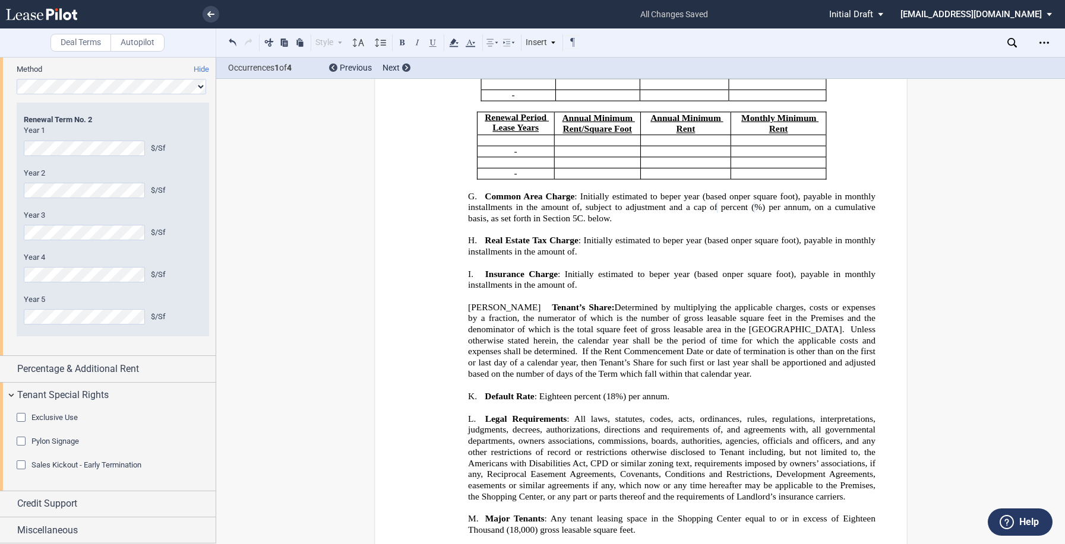
click at [26, 420] on div "Exclusive Use" at bounding box center [23, 419] width 12 height 12
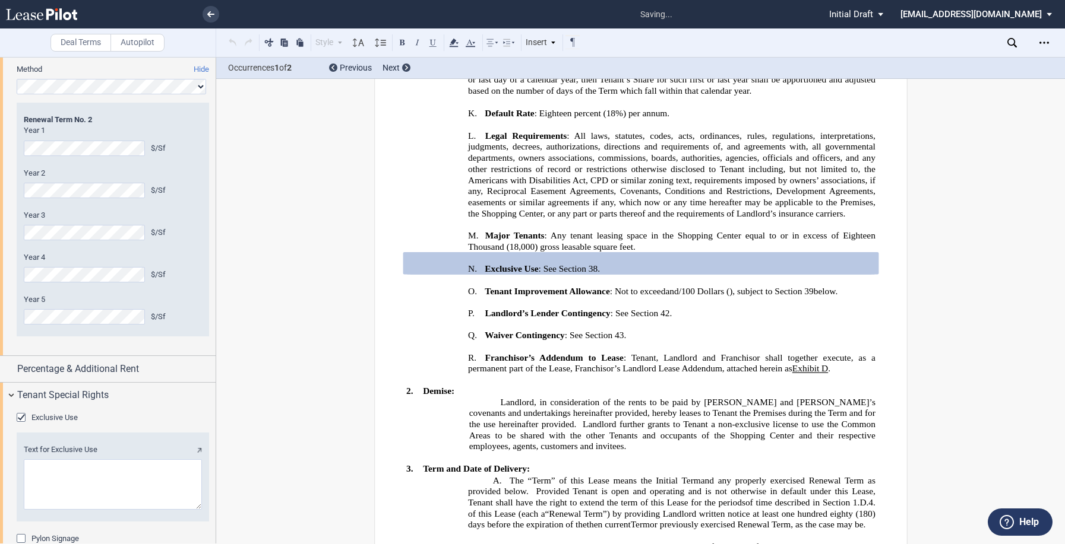
scroll to position [1103, 0]
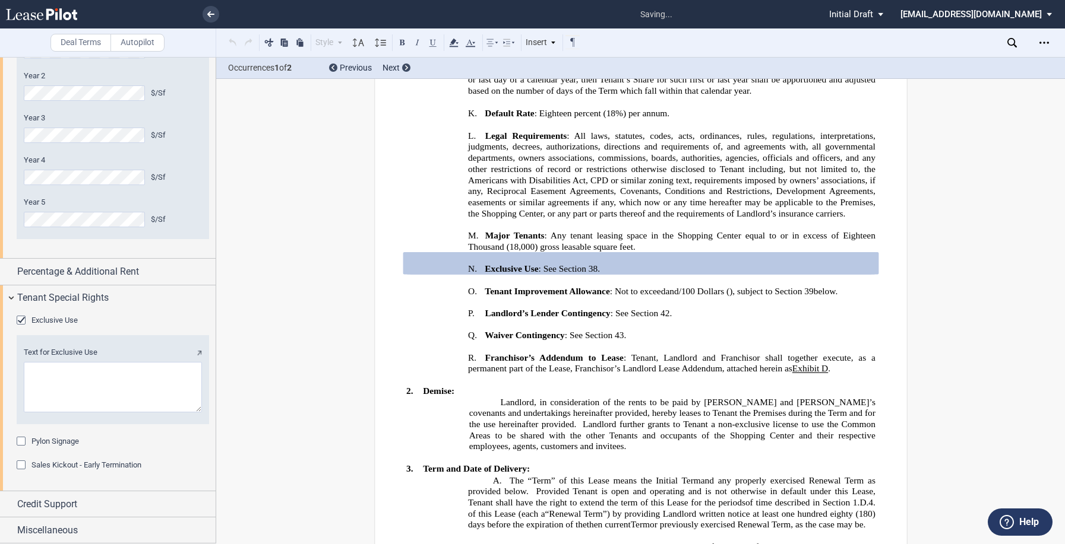
click at [23, 445] on div "Pylon Signage" at bounding box center [23, 443] width 12 height 12
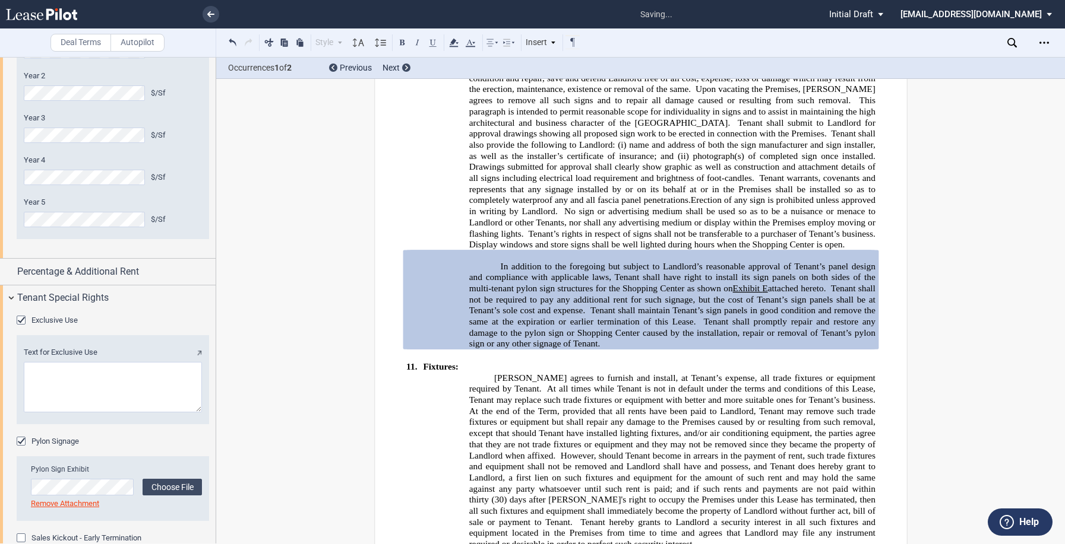
scroll to position [1176, 0]
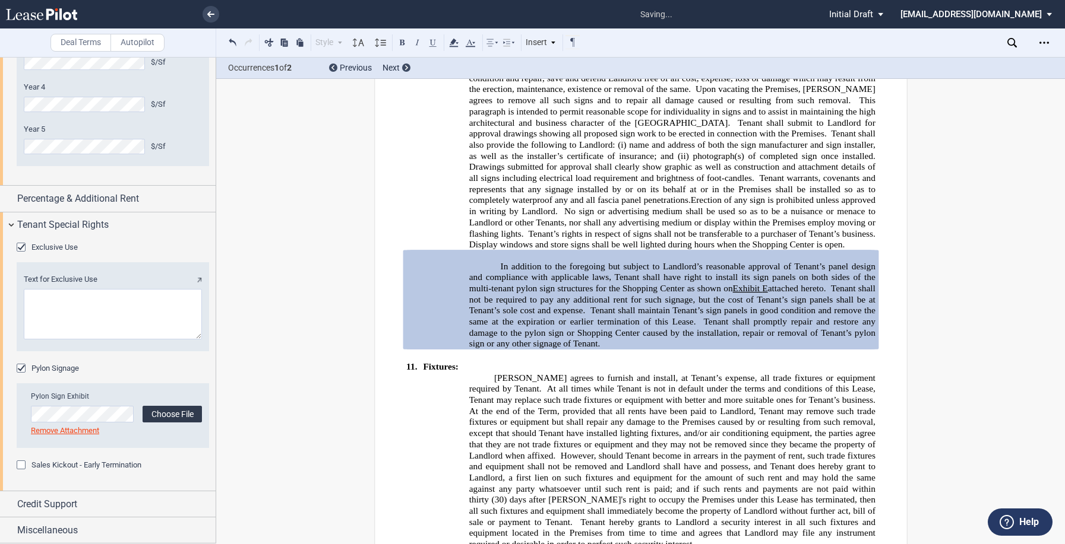
click at [160, 414] on label "Choose File" at bounding box center [171, 414] width 59 height 17
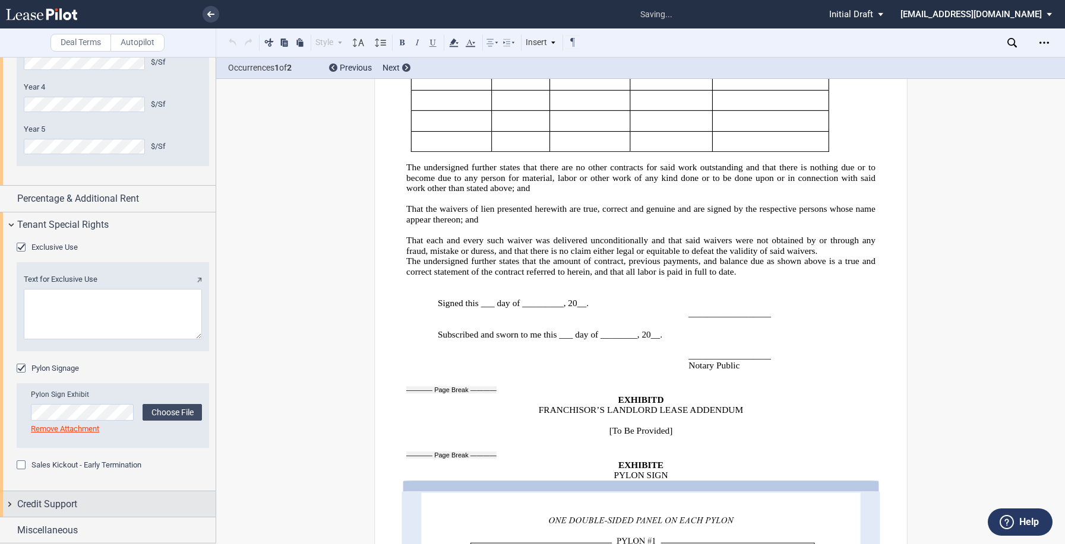
scroll to position [17623, 0]
click at [130, 321] on textarea "Text for Exclusive Use" at bounding box center [113, 314] width 178 height 50
paste textarea "Landlord will not lease or permit any space within the [GEOGRAPHIC_DATA], other…"
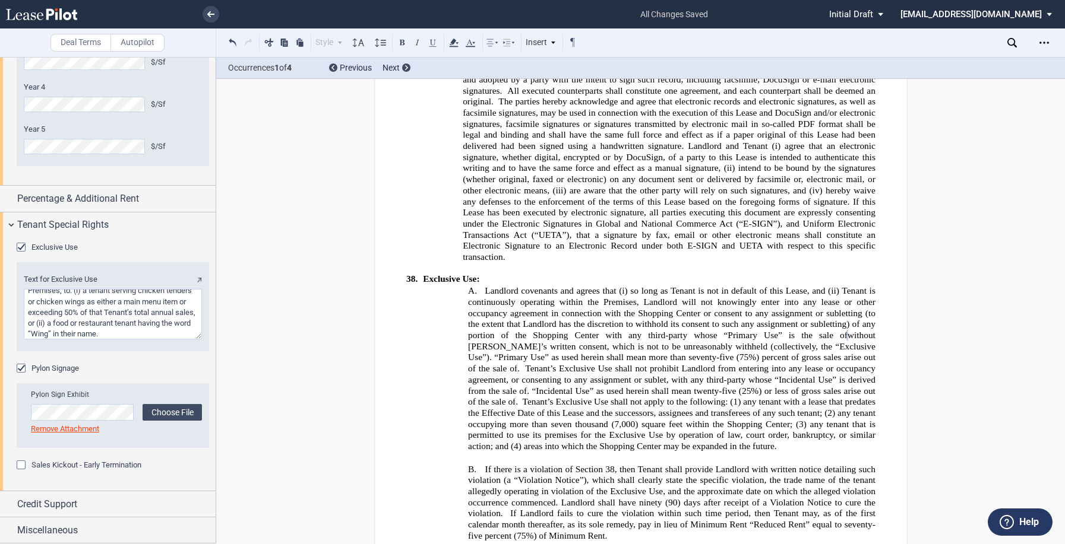
scroll to position [0, 0]
drag, startPoint x: 72, startPoint y: 313, endPoint x: 24, endPoint y: 294, distance: 51.5
click at [24, 294] on textarea "Text for Exclusive Use" at bounding box center [113, 314] width 178 height 50
type textarea "(i) a tenant serving chicken tenders or chicken wings as either a main menu ite…"
click at [799, 286] on span "Tenant is continuously operating within the Premises, Landlord will not knowing…" at bounding box center [673, 313] width 410 height 54
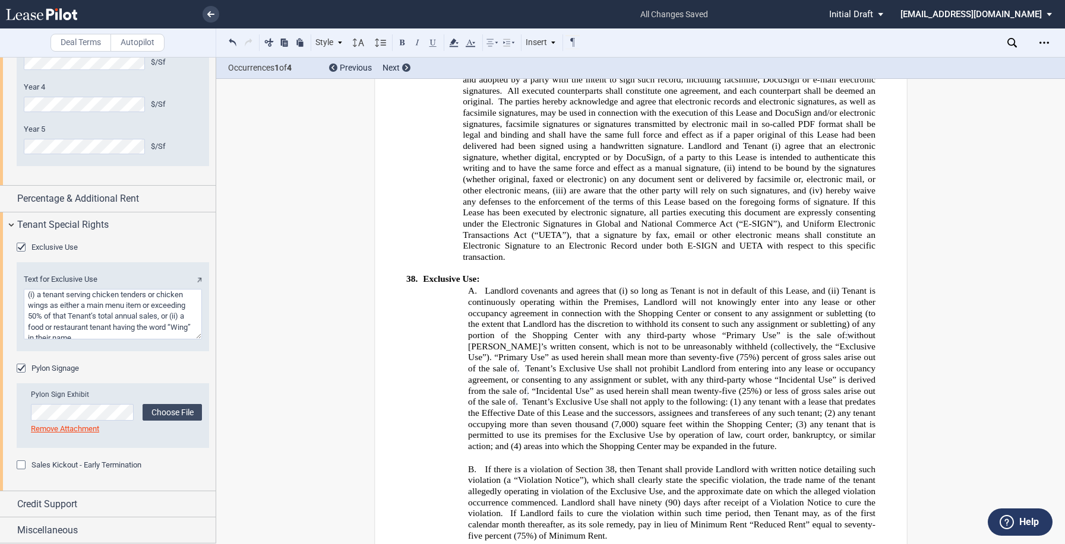
scroll to position [5, 0]
click at [144, 325] on textarea "Text for Exclusive Use" at bounding box center [113, 314] width 178 height 50
click at [144, 334] on textarea "Text for Exclusive Use" at bounding box center [113, 314] width 178 height 50
type textarea "(i) a tenant serving chicken tenders or chicken wings as either a main menu ite…"
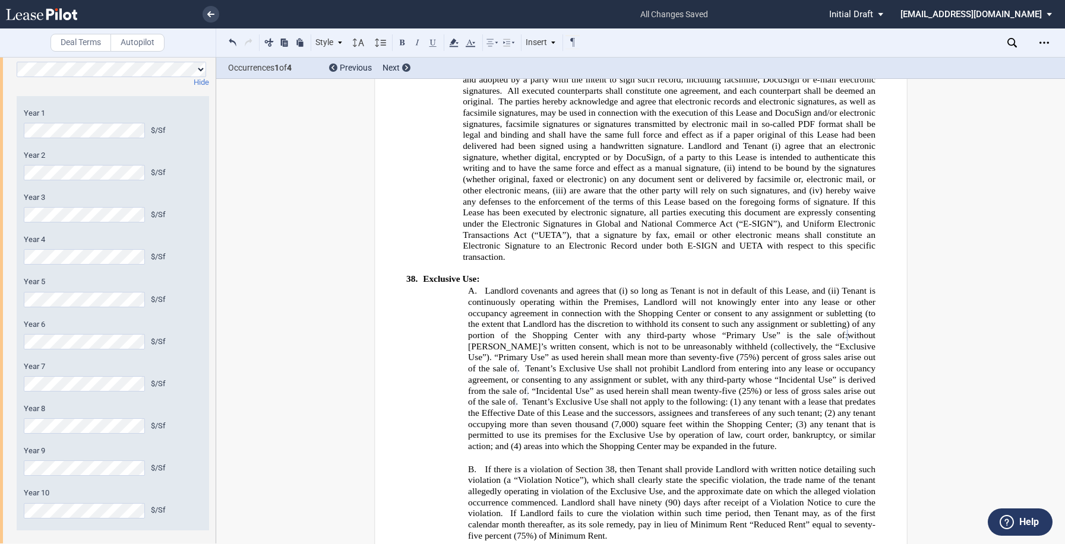
scroll to position [48, 0]
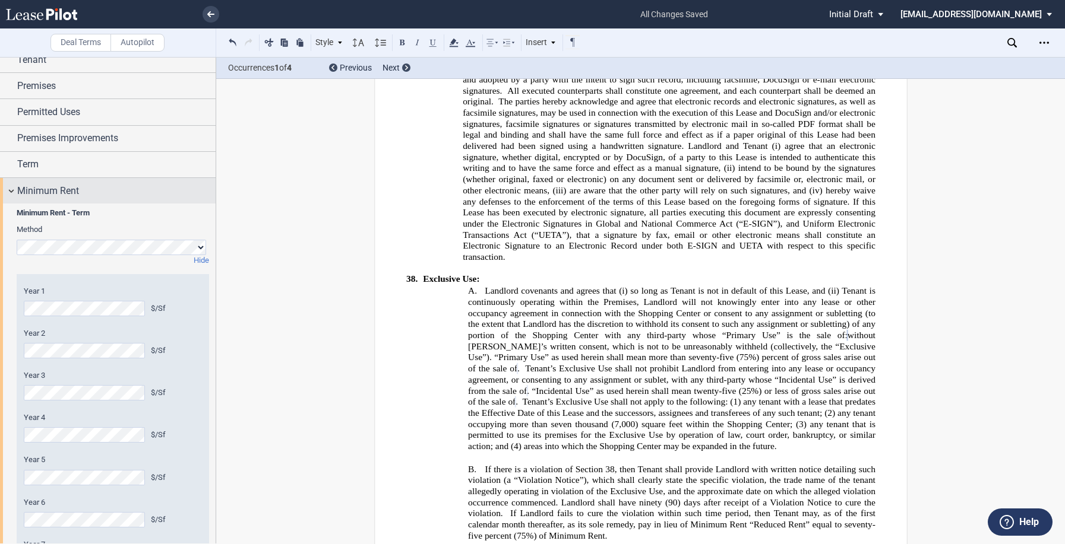
click at [12, 191] on div "Minimum Rent" at bounding box center [108, 191] width 216 height 26
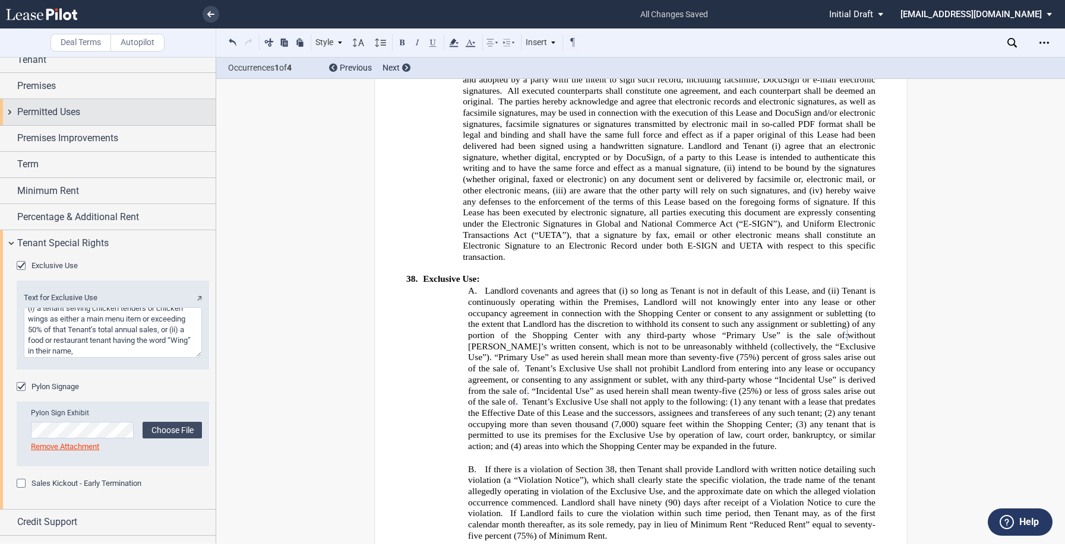
click at [35, 115] on span "Permitted Uses" at bounding box center [48, 112] width 63 height 14
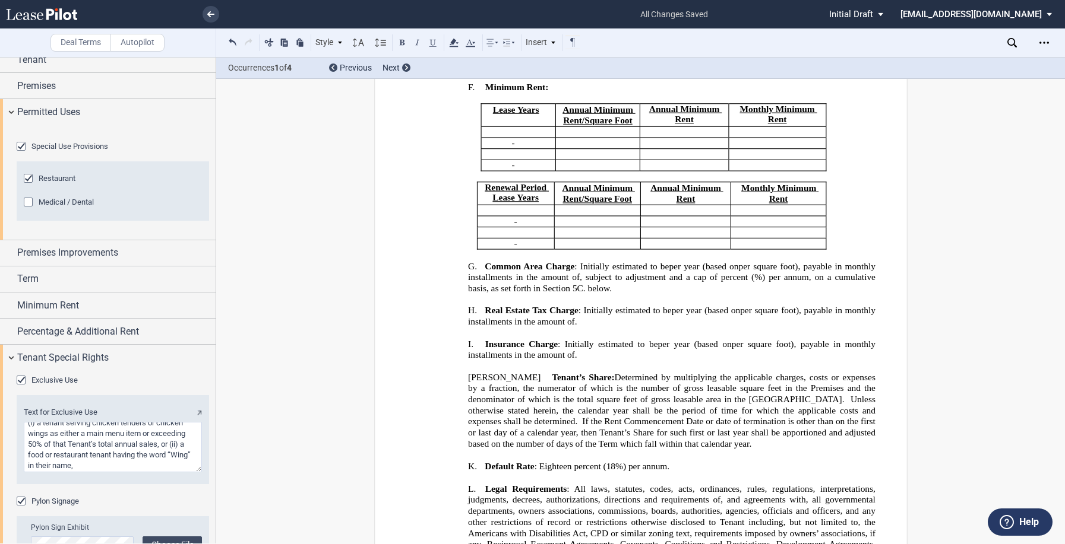
scroll to position [356, 0]
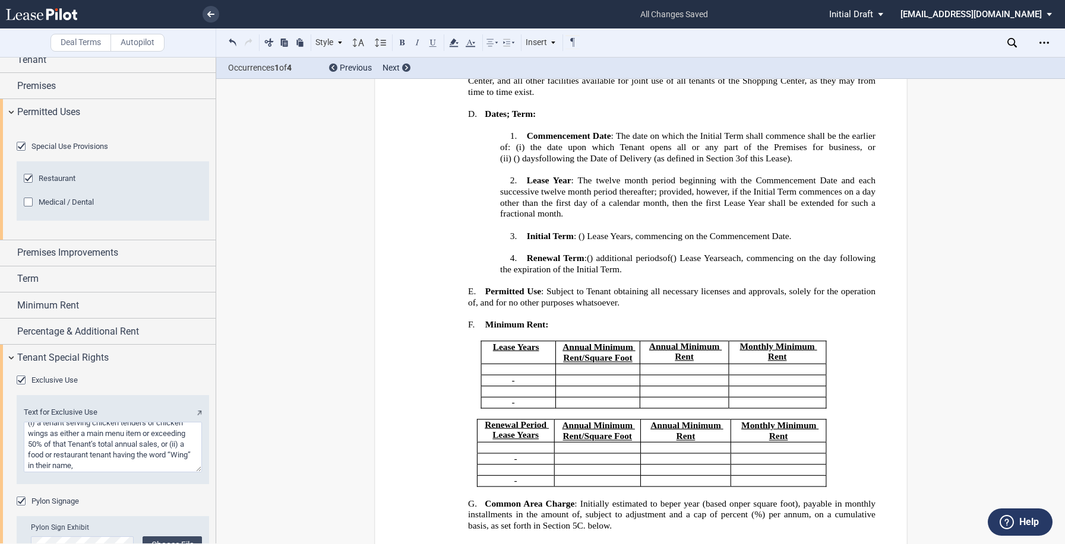
click at [822, 304] on p "E. Permitted Use : Subject to Tenant obtaining all necessary licenses and appro…" at bounding box center [671, 297] width 407 height 23
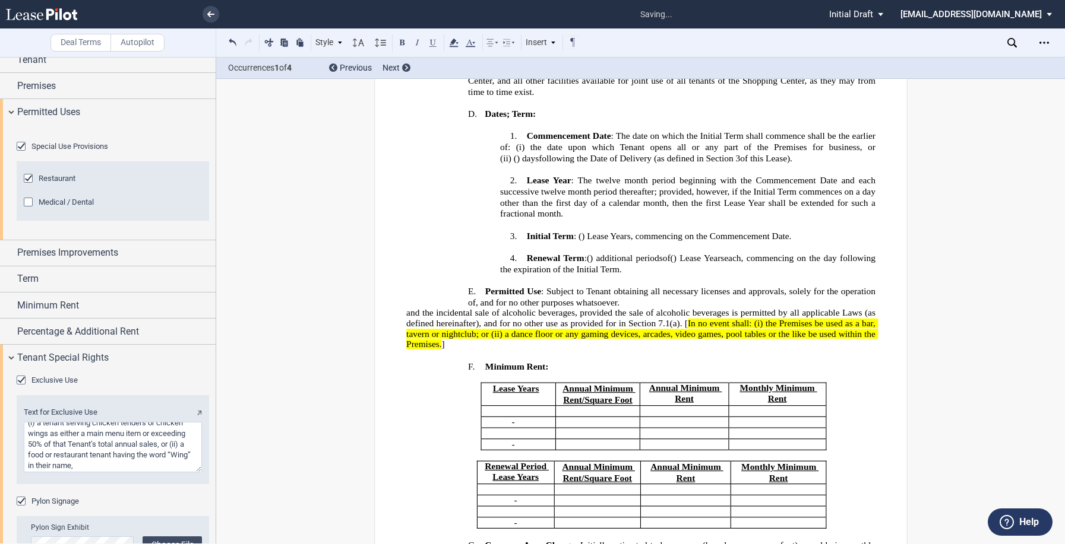
click at [408, 312] on span "and the incidental sale of alcoholic beverages, provided the sale of alcoholic …" at bounding box center [641, 318] width 471 height 20
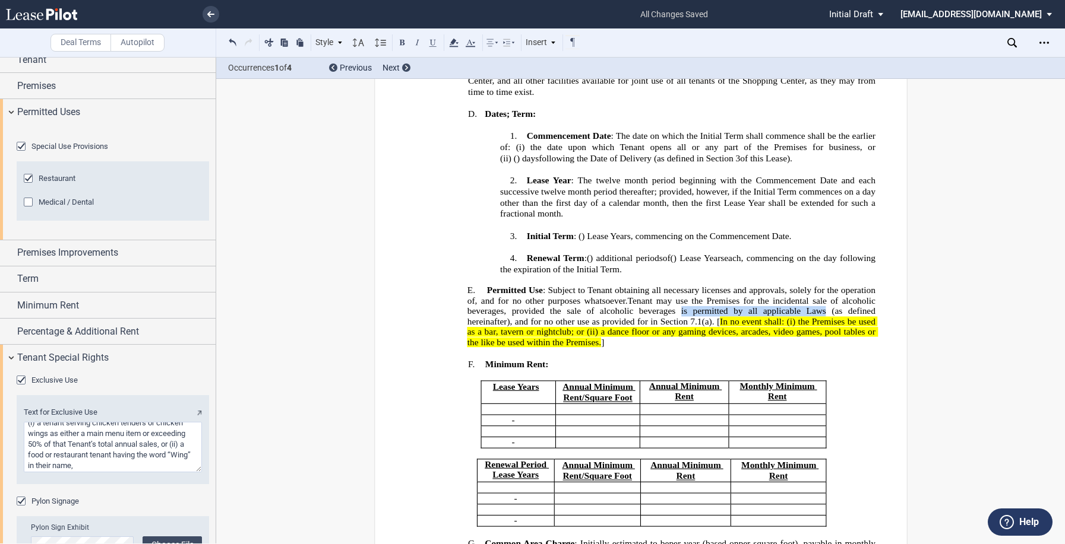
drag, startPoint x: 856, startPoint y: 310, endPoint x: 591, endPoint y: 322, distance: 265.1
click at [591, 322] on span "Tenant may use the Premises for the incidental sale of alcoholic beverages, pro…" at bounding box center [672, 311] width 410 height 31
click at [742, 312] on span "Tenant may use the Premises for the incidental sale of alcoholic beverages, pro…" at bounding box center [672, 311] width 410 height 31
click at [727, 308] on span "Tenant may use the Premises for the incidental sale of alcoholic beverages, pro…" at bounding box center [672, 311] width 410 height 31
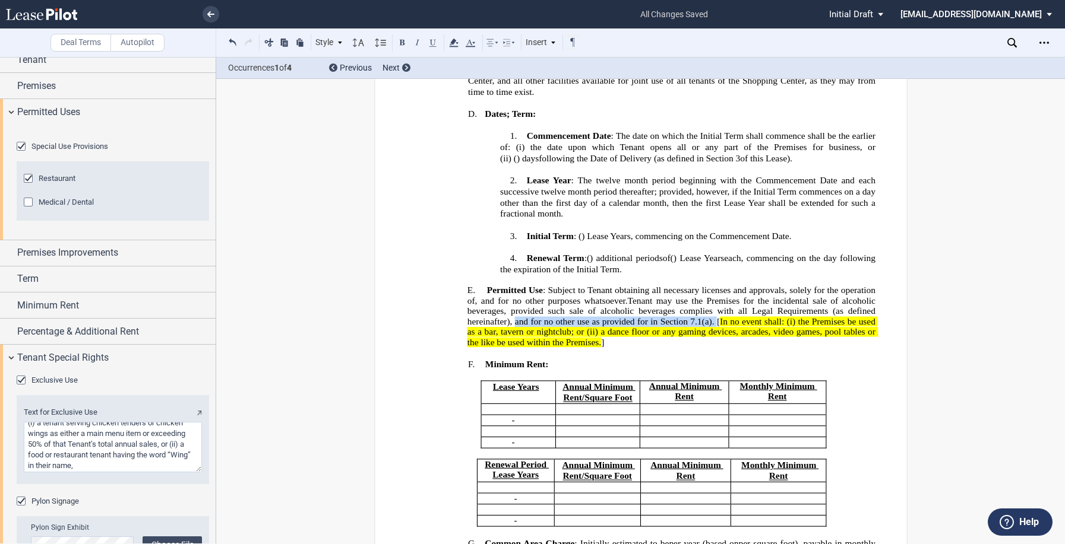
drag, startPoint x: 661, startPoint y: 323, endPoint x: 863, endPoint y: 322, distance: 201.3
click at [863, 322] on span "Tenant may use the Premises for the incidental sale of alcoholic beverages, pro…" at bounding box center [672, 311] width 410 height 31
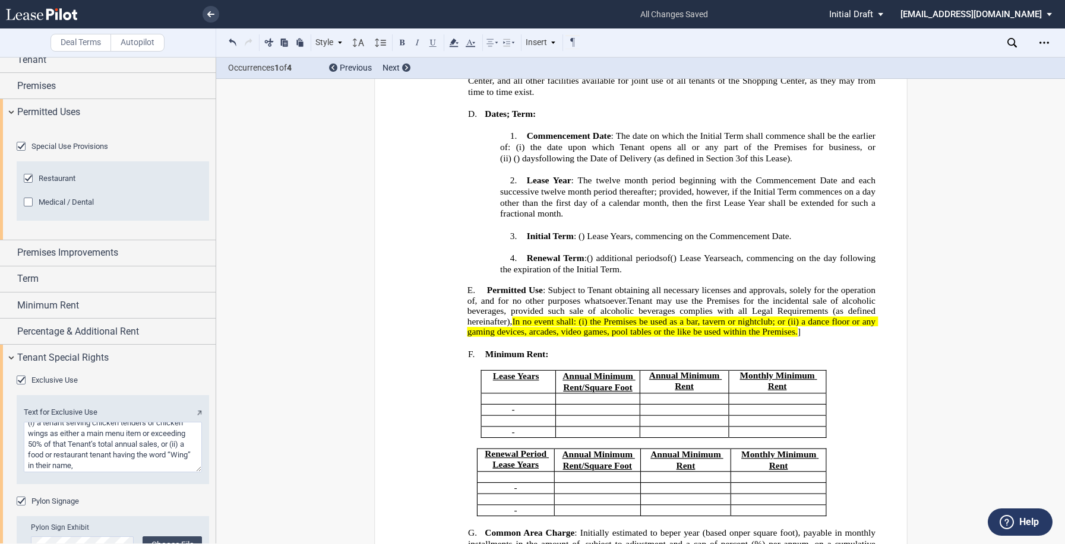
click at [618, 338] on p "E. Permitted Use : Subject to Tenant obtaining all necessary licenses and appro…" at bounding box center [671, 312] width 408 height 52
click at [658, 319] on span "Tenant may use the Premises for the incidental sale of alcoholic beverages, pro…" at bounding box center [672, 311] width 410 height 31
